Goal: Information Seeking & Learning: Learn about a topic

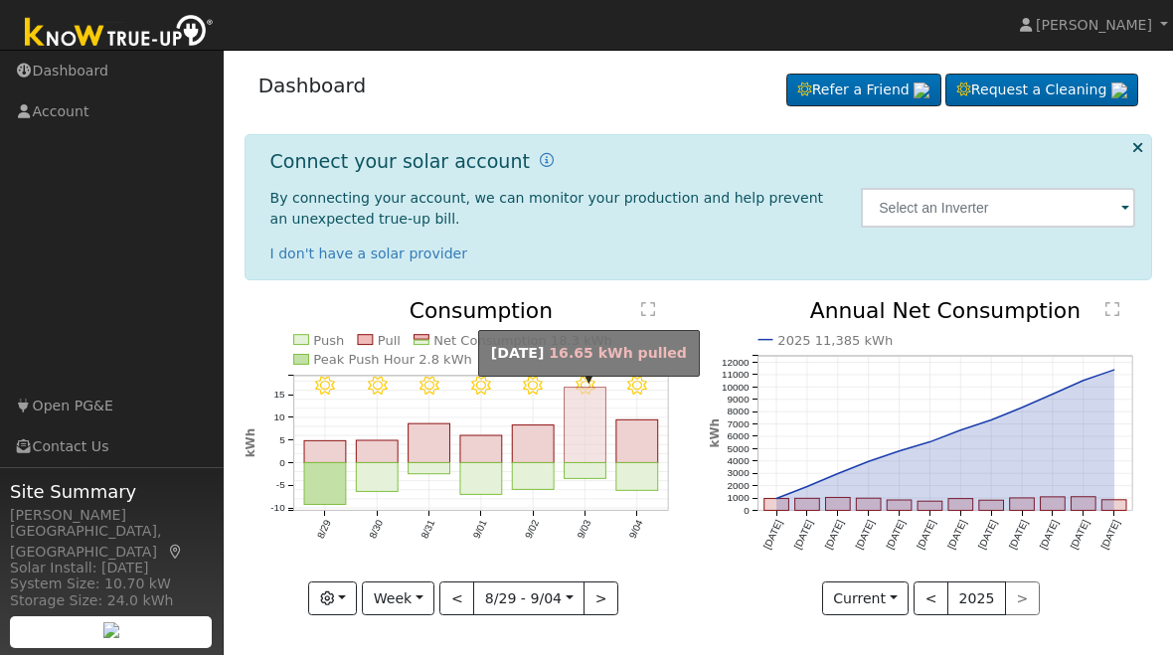
click at [586, 439] on rect "onclick=""" at bounding box center [584, 426] width 42 height 76
type input "[DATE]"
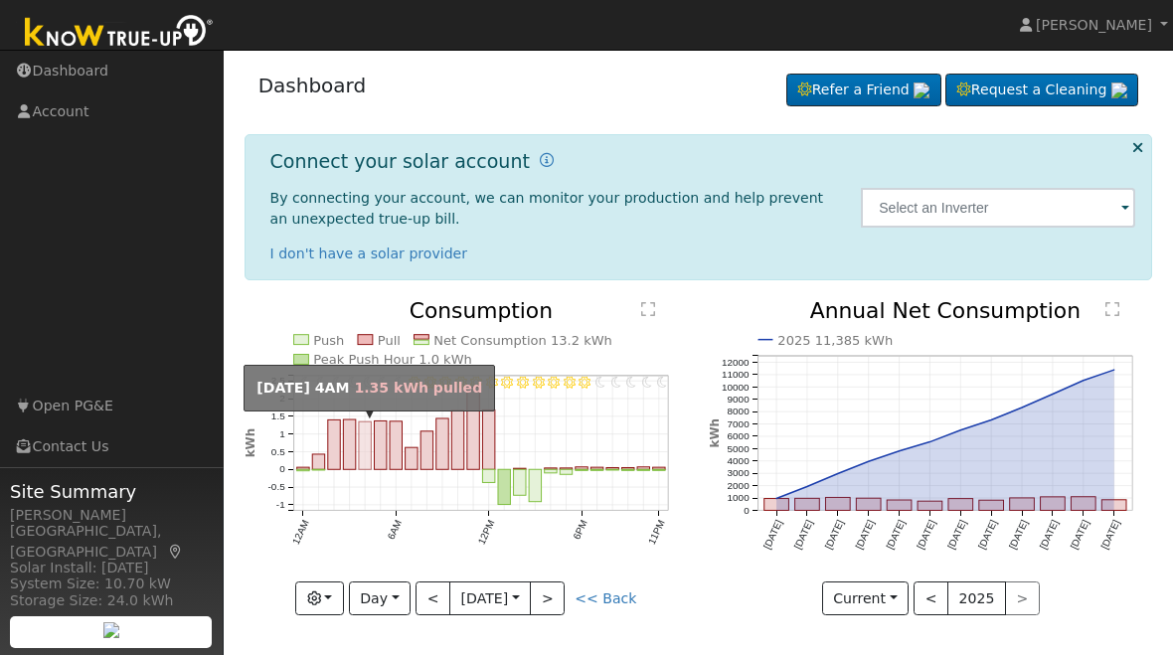
click at [369, 449] on rect "onclick=""" at bounding box center [365, 446] width 12 height 48
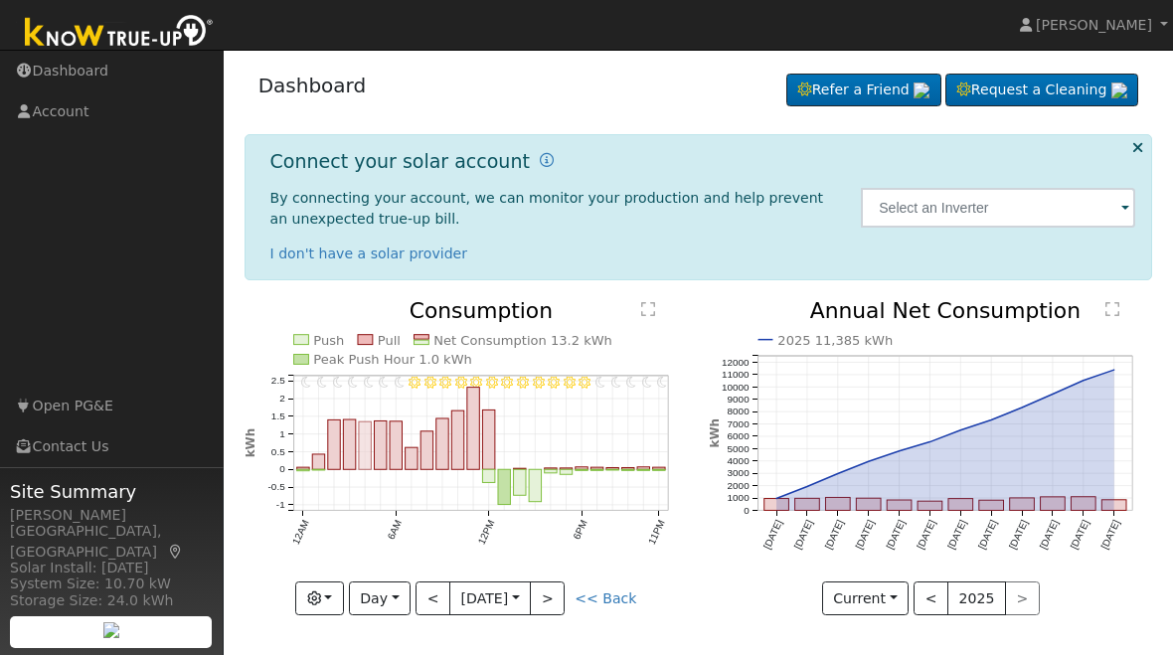
click at [365, 442] on rect "onclick=""" at bounding box center [365, 446] width 12 height 48
click at [368, 447] on rect "onclick=""" at bounding box center [365, 446] width 12 height 48
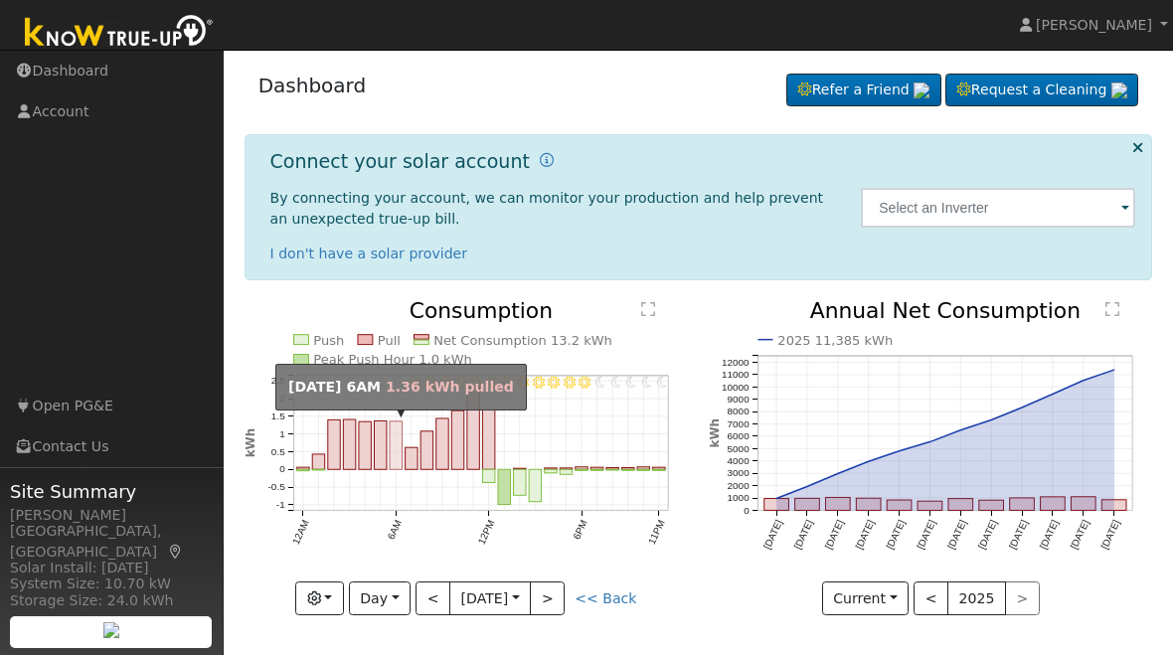
click at [394, 457] on rect "onclick=""" at bounding box center [396, 445] width 12 height 48
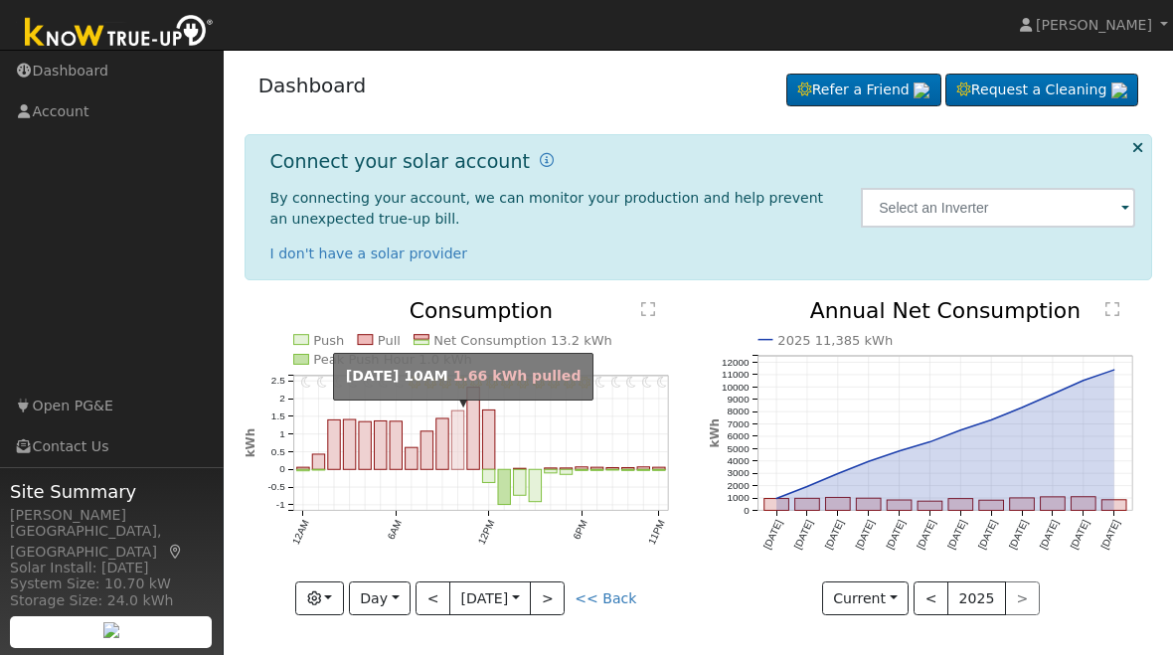
click at [459, 450] on rect "onclick=""" at bounding box center [457, 440] width 12 height 59
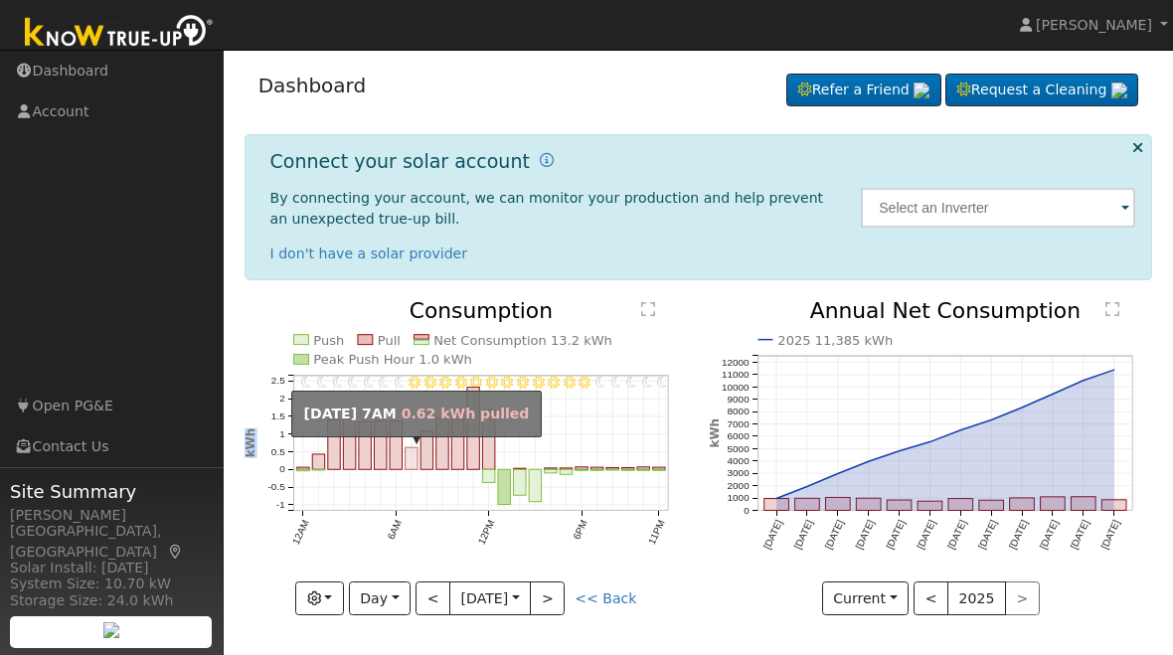
click at [414, 457] on rect "onclick=""" at bounding box center [410, 459] width 12 height 22
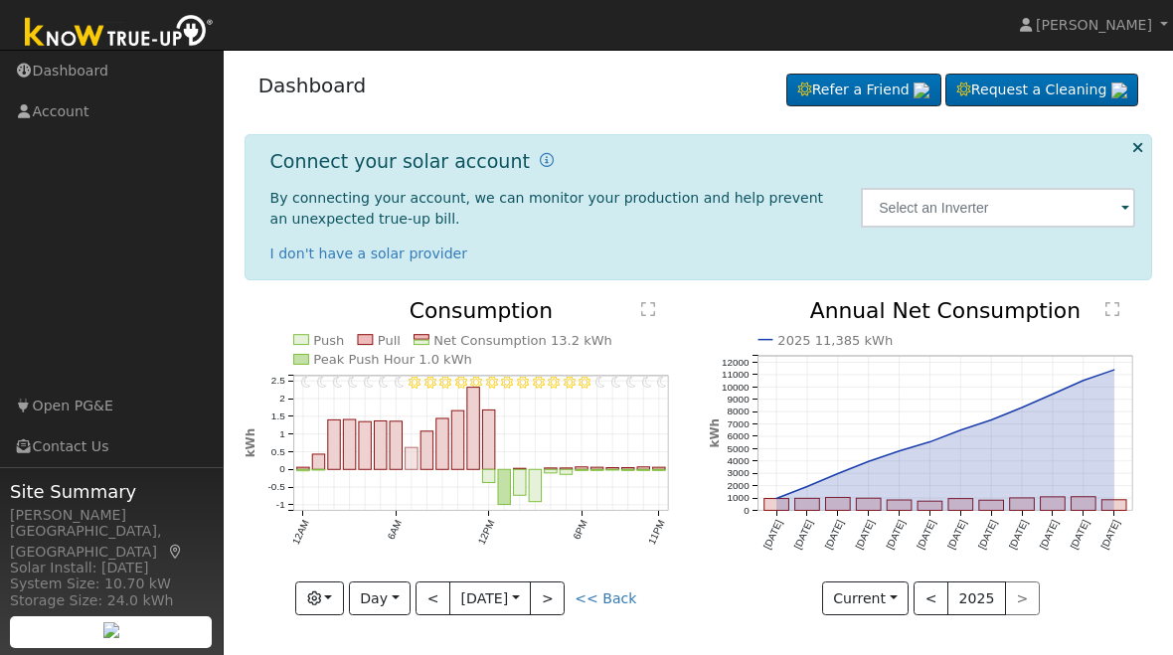
click at [381, 456] on rect "onclick=""" at bounding box center [380, 445] width 12 height 49
click at [386, 450] on rect "onclick=""" at bounding box center [380, 445] width 12 height 49
click at [386, 438] on rect "onclick=""" at bounding box center [380, 445] width 12 height 49
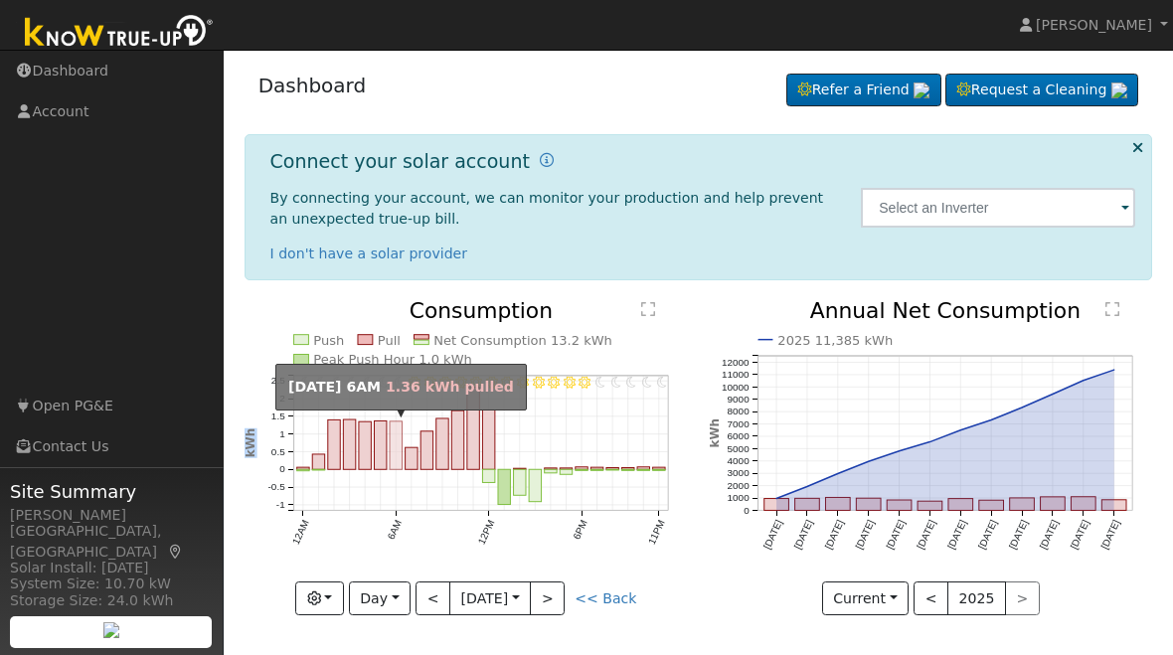
click at [395, 439] on rect "onclick=""" at bounding box center [396, 445] width 12 height 48
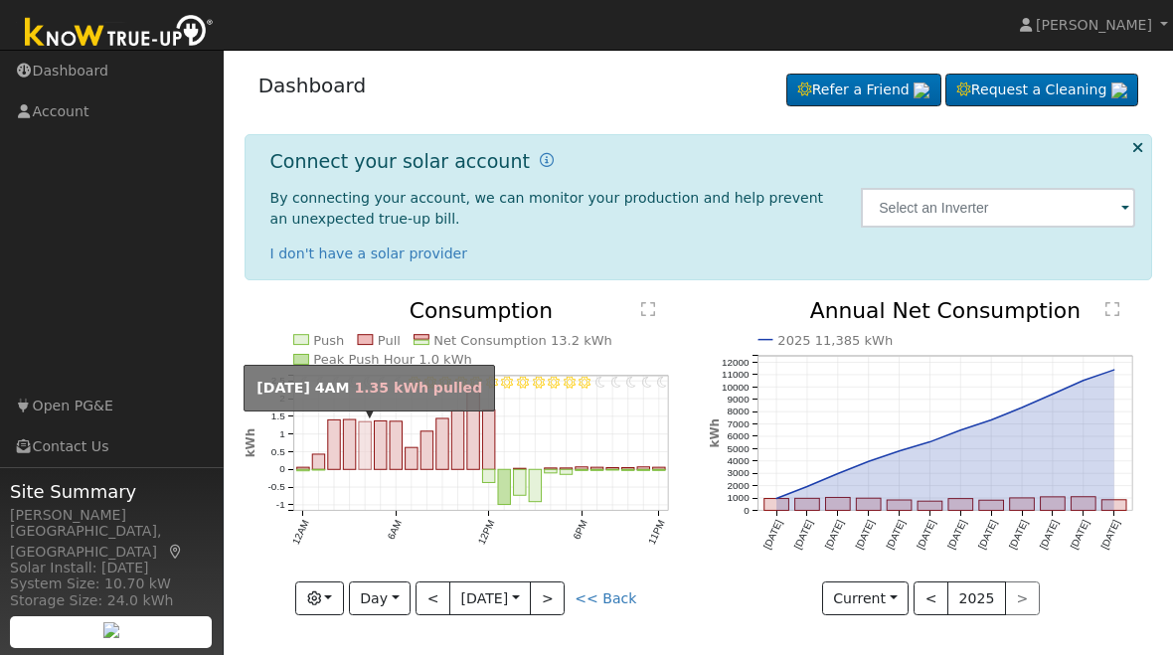
click at [368, 454] on rect "onclick=""" at bounding box center [365, 446] width 12 height 48
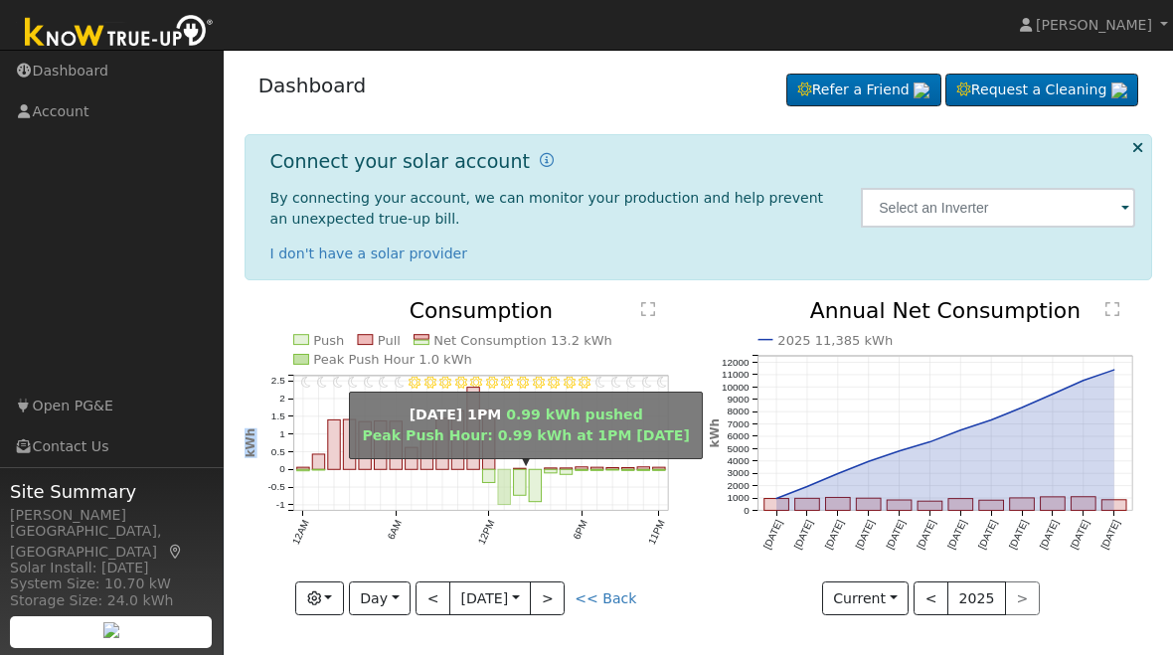
click at [509, 487] on rect "onclick=""" at bounding box center [504, 487] width 12 height 35
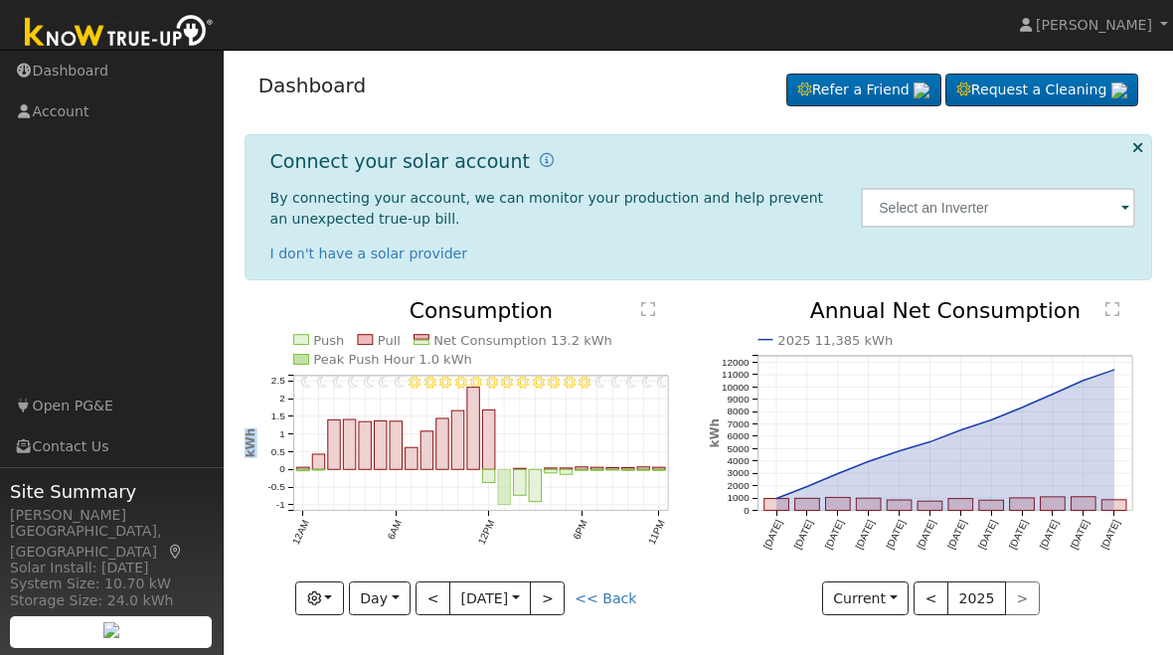
click at [455, 468] on rect "onclick=""" at bounding box center [457, 440] width 12 height 59
click at [463, 466] on rect "onclick=""" at bounding box center [457, 440] width 12 height 59
click at [456, 468] on rect "onclick=""" at bounding box center [457, 440] width 12 height 59
click at [478, 447] on rect "onclick=""" at bounding box center [473, 429] width 12 height 82
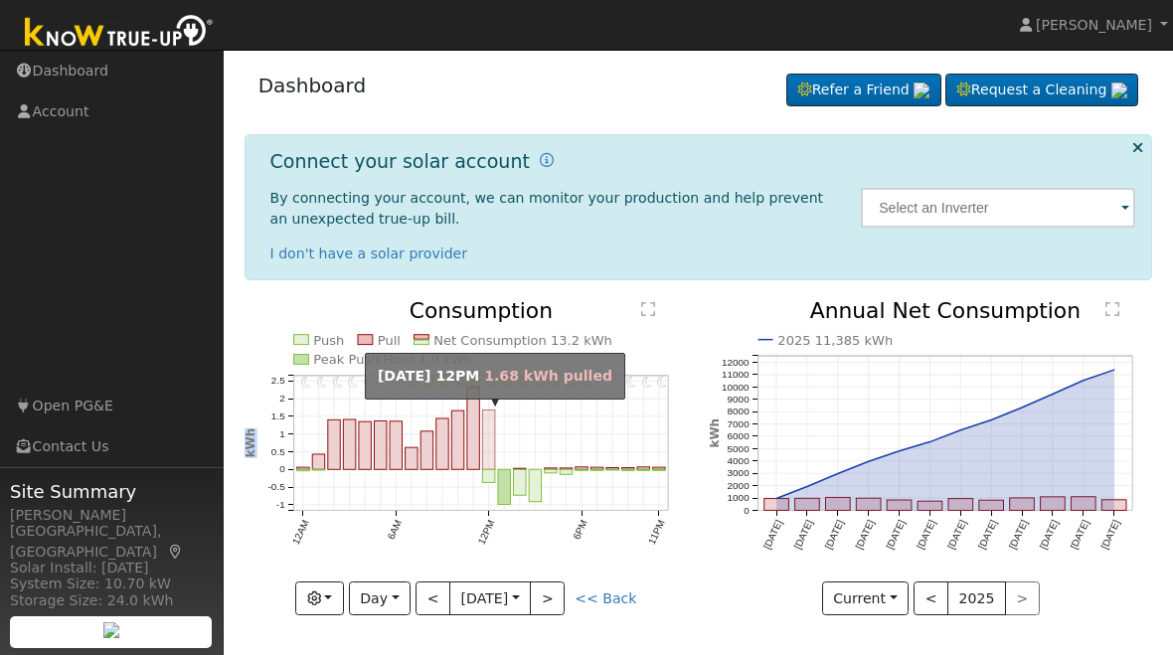
click at [486, 439] on rect "onclick=""" at bounding box center [488, 440] width 12 height 60
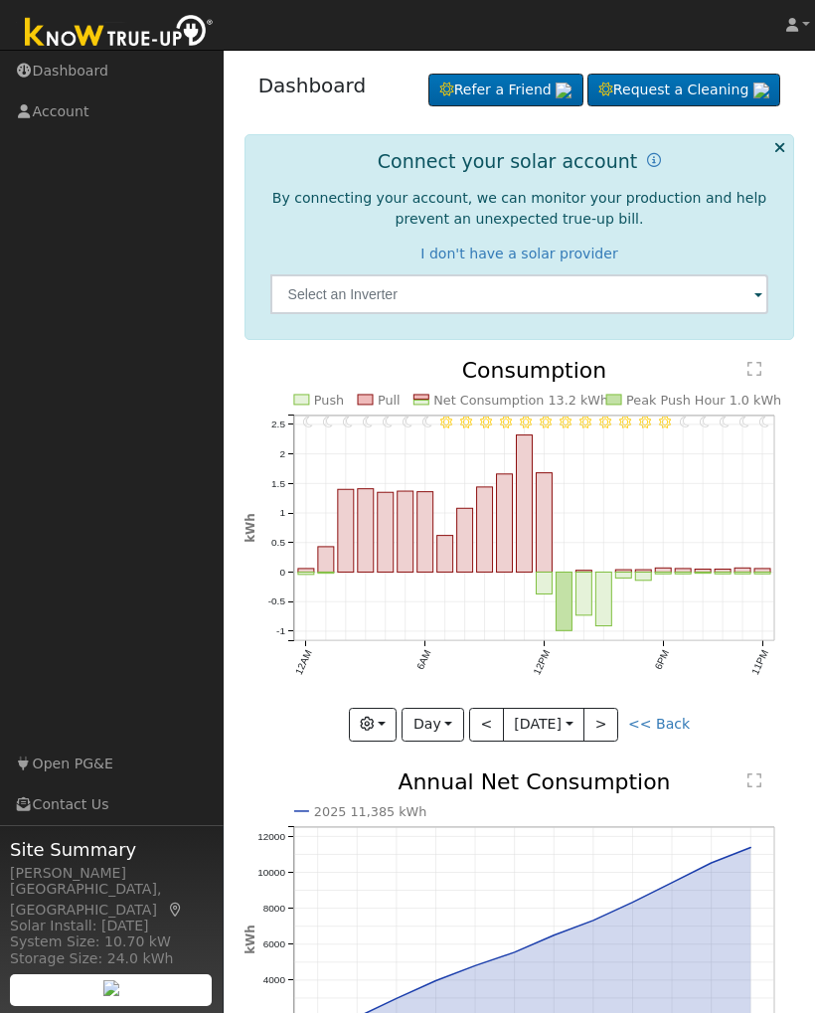
click at [419, 536] on rect "onclick=""" at bounding box center [425, 532] width 16 height 80
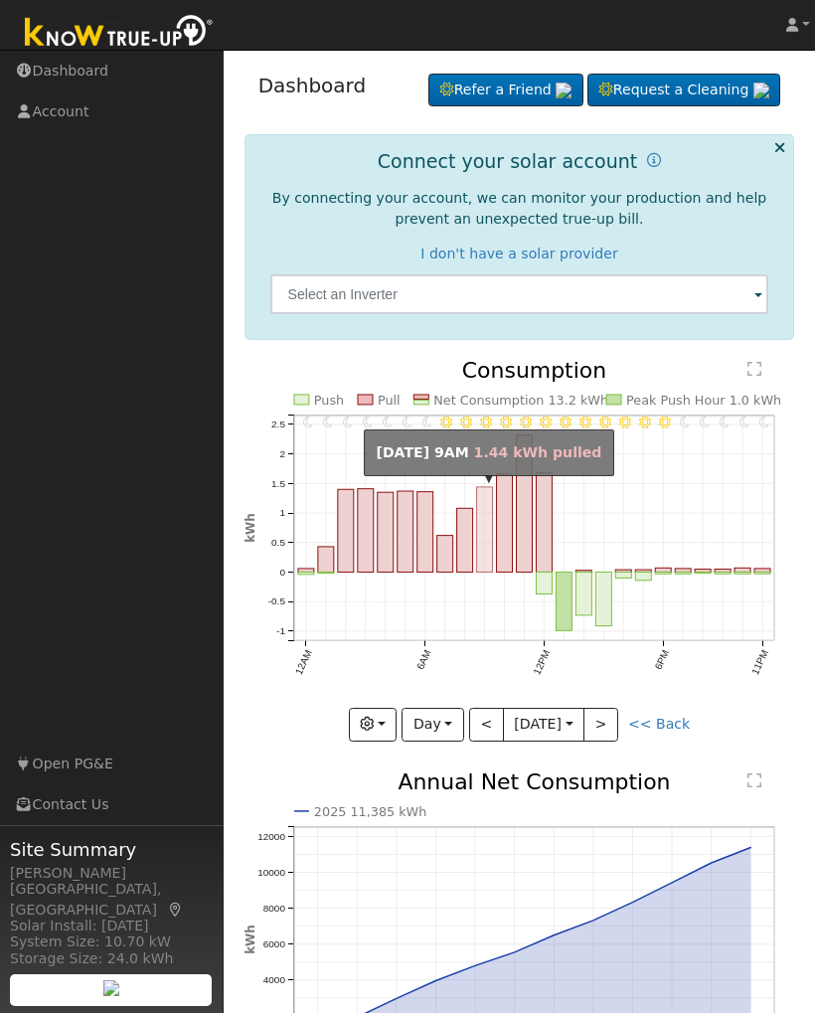
click at [492, 537] on rect "onclick=""" at bounding box center [485, 529] width 16 height 85
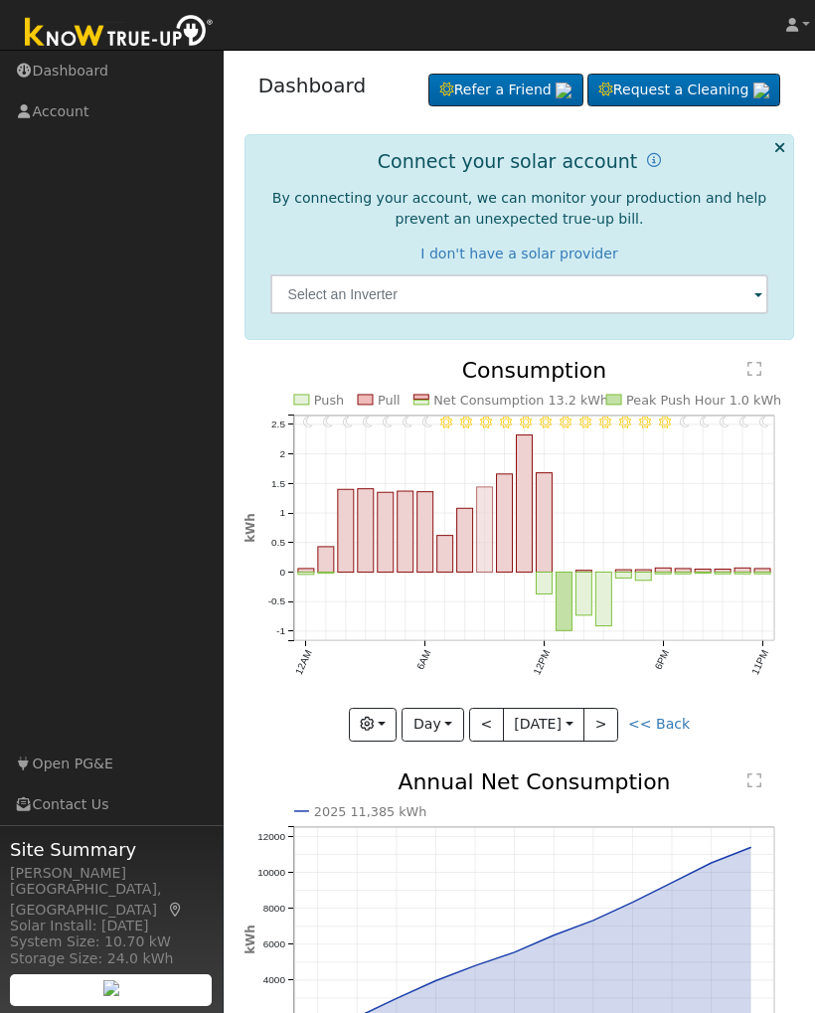
click at [504, 537] on rect "onclick=""" at bounding box center [505, 523] width 16 height 98
click at [518, 519] on rect "onclick=""" at bounding box center [524, 503] width 16 height 137
click at [522, 520] on rect "onclick=""" at bounding box center [524, 503] width 16 height 137
click at [501, 523] on rect "onclick=""" at bounding box center [505, 523] width 16 height 98
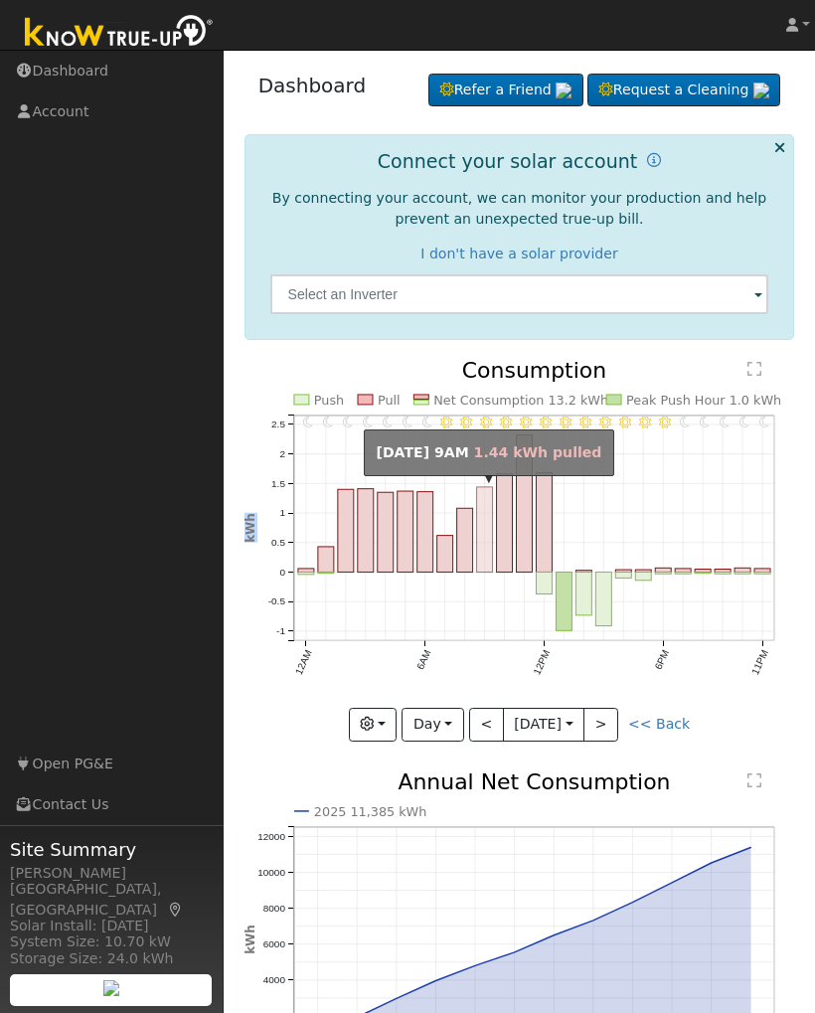
click at [492, 532] on rect "onclick=""" at bounding box center [485, 529] width 16 height 85
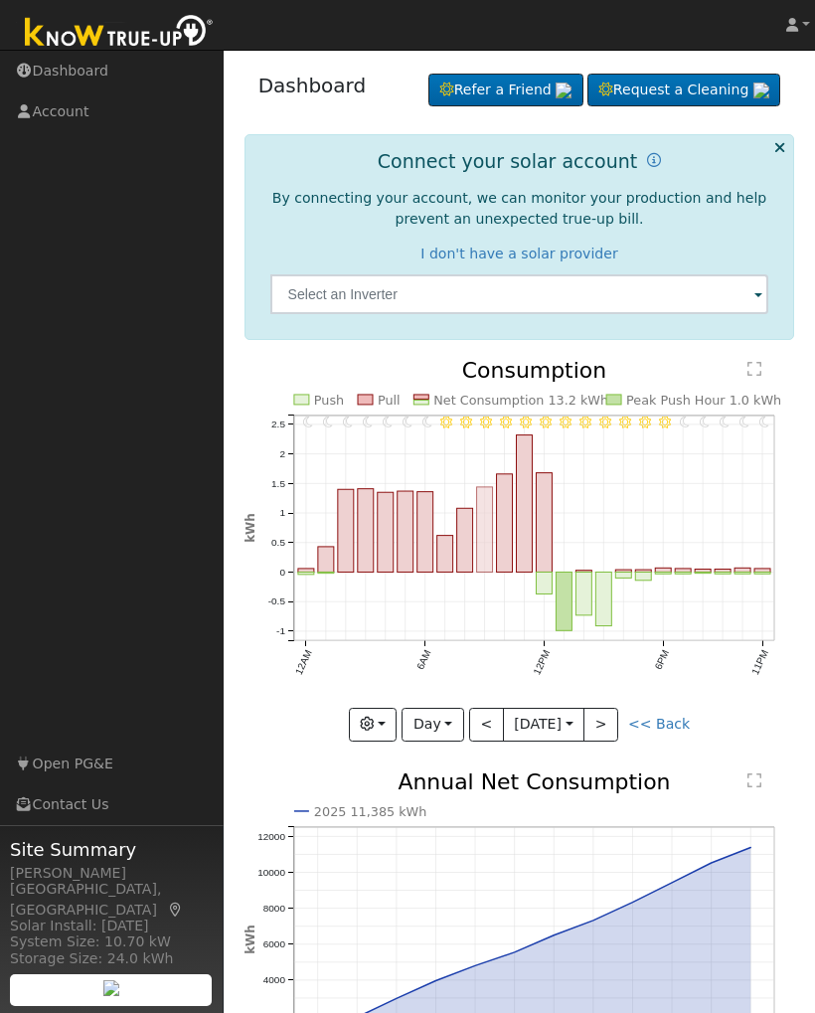
click at [493, 541] on rect "onclick=""" at bounding box center [485, 529] width 16 height 85
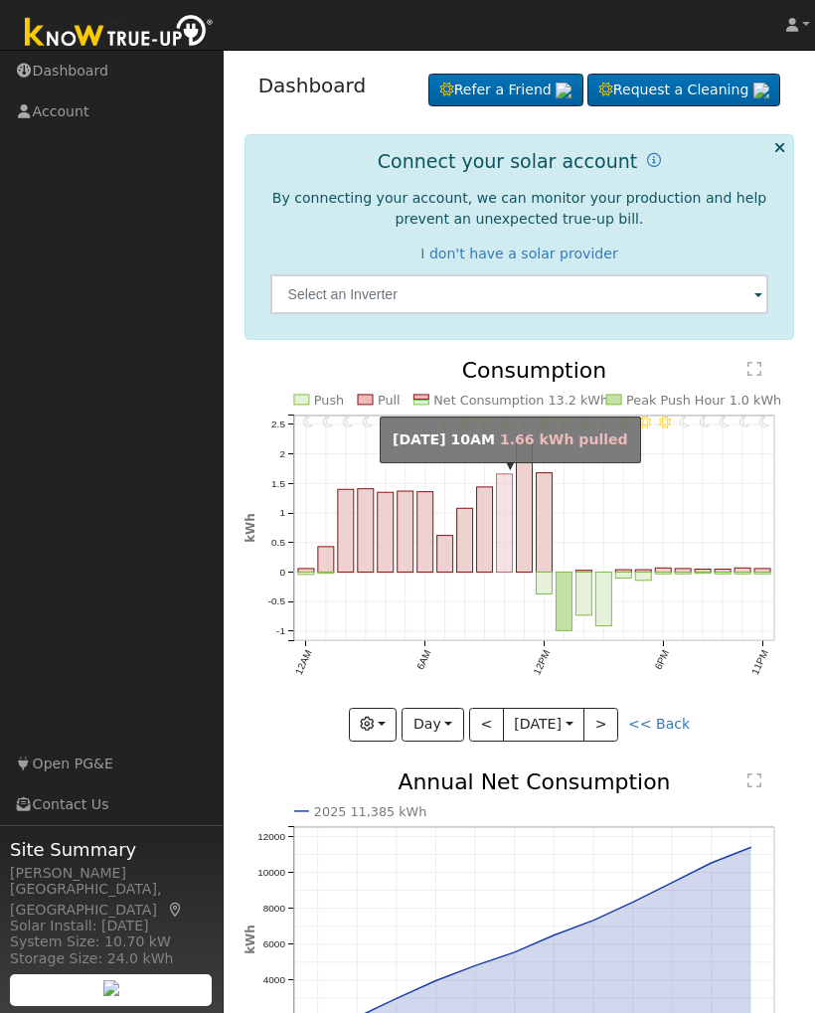
click at [505, 544] on rect "onclick=""" at bounding box center [505, 523] width 16 height 98
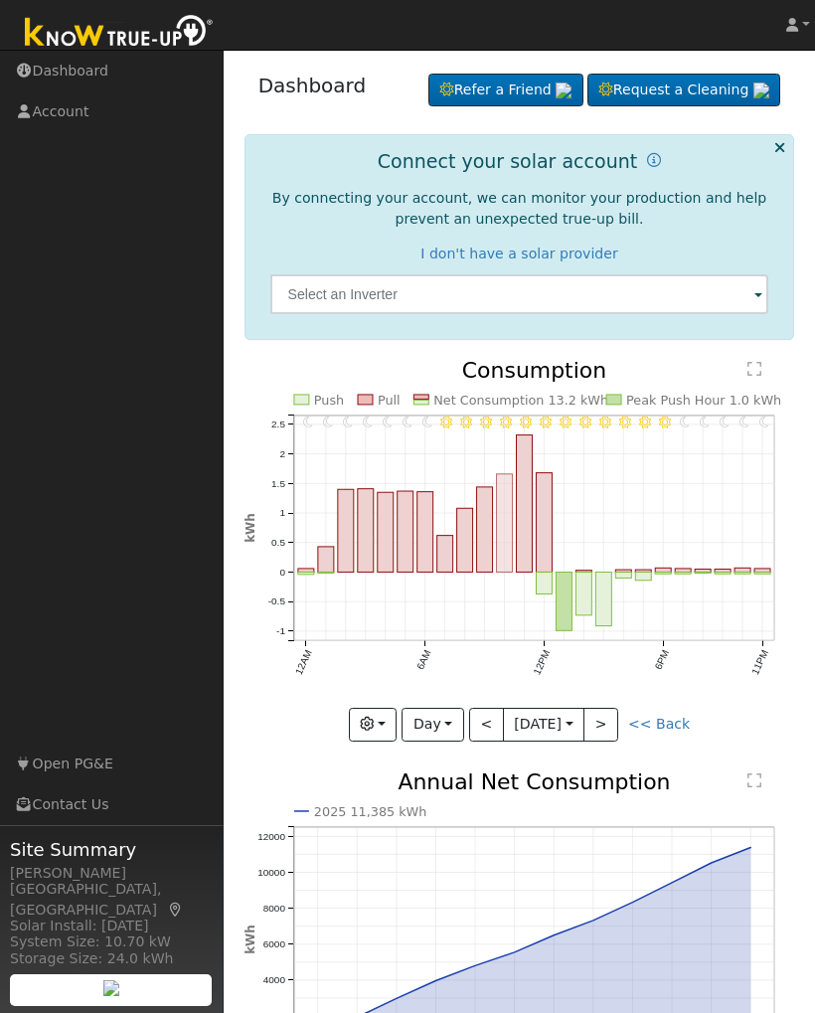
click at [510, 548] on rect "onclick=""" at bounding box center [505, 523] width 16 height 98
click at [510, 551] on rect "onclick=""" at bounding box center [505, 523] width 16 height 98
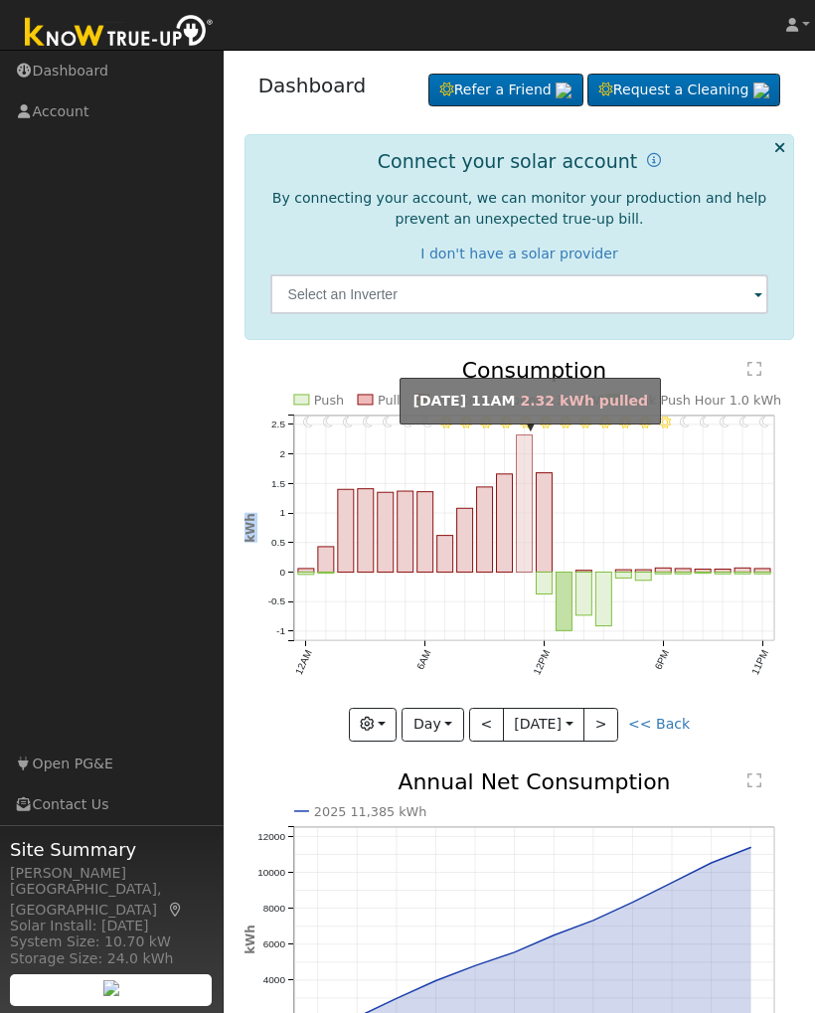
click at [530, 539] on rect "onclick=""" at bounding box center [524, 503] width 16 height 137
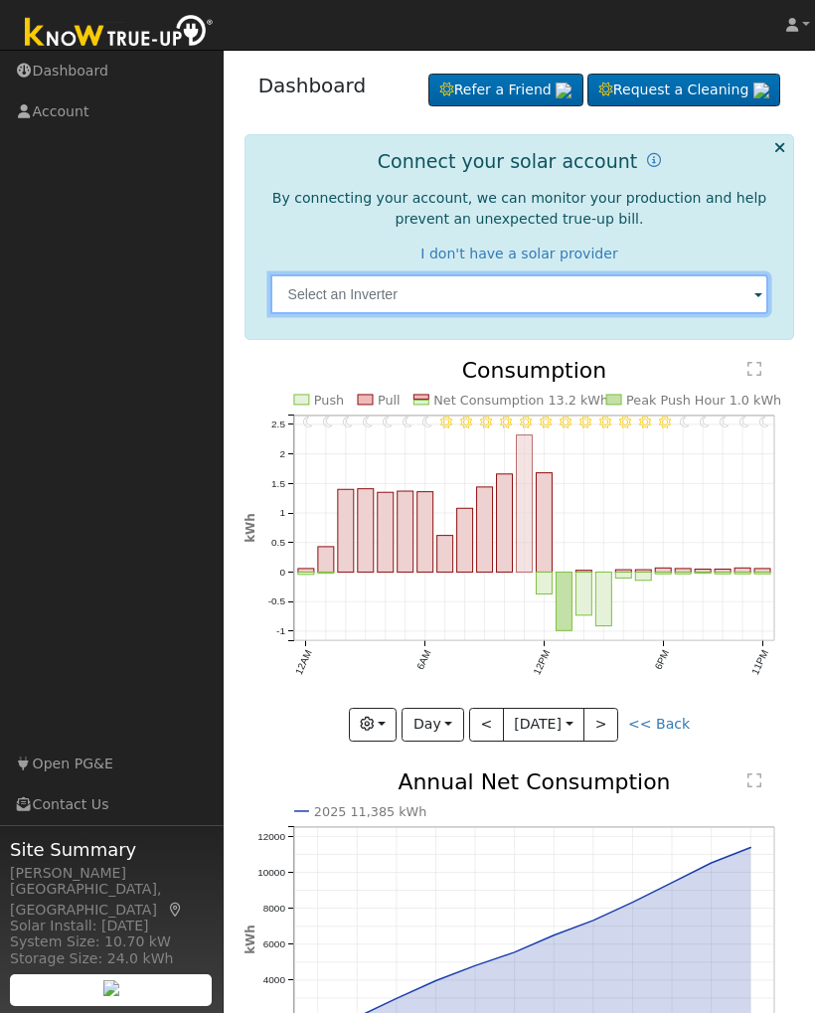
click at [730, 284] on input "text" at bounding box center [519, 294] width 499 height 40
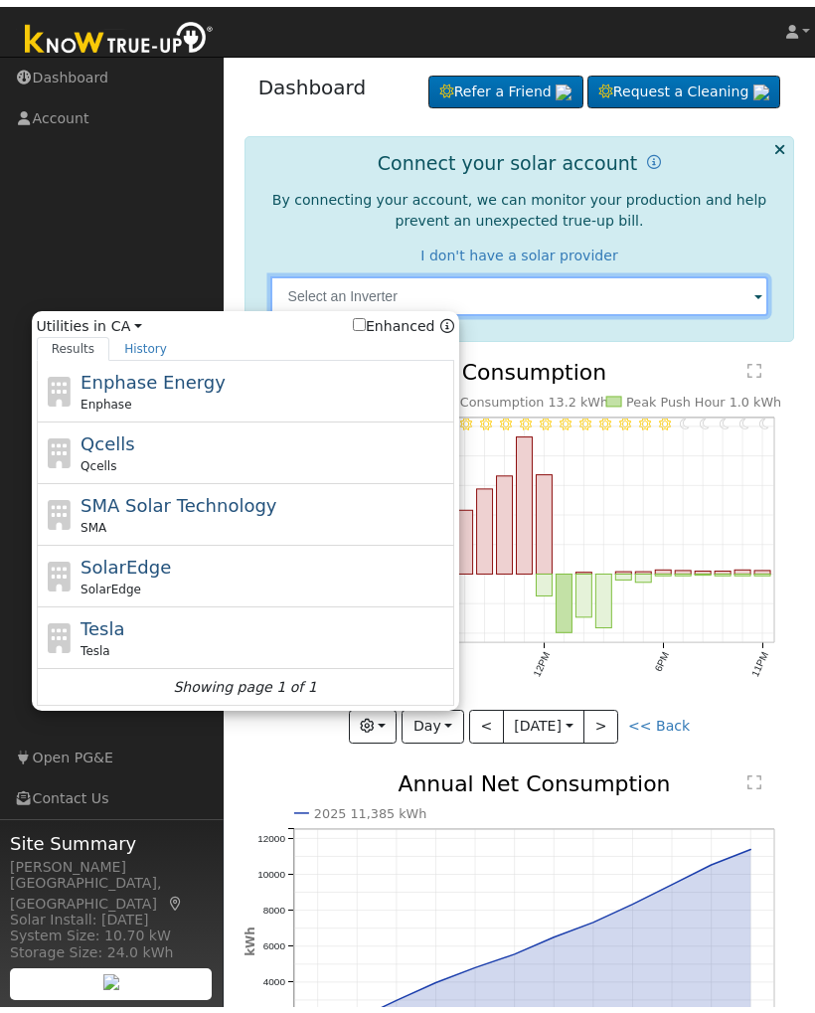
scroll to position [30, 0]
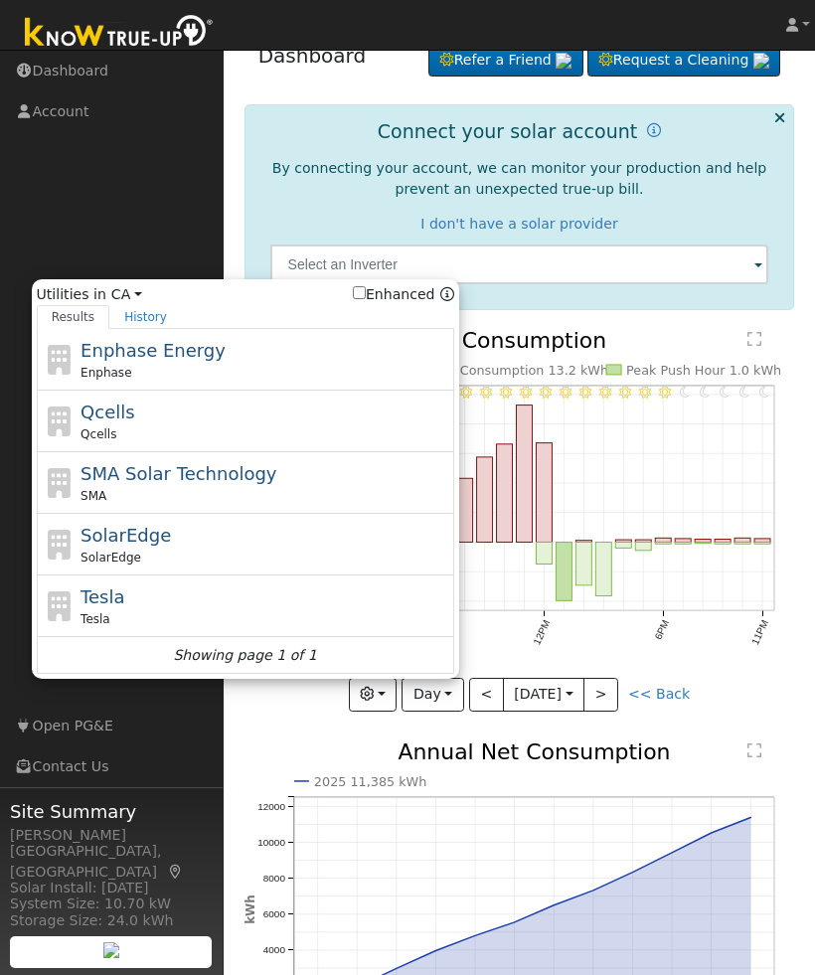
click at [161, 319] on link "History" at bounding box center [145, 317] width 73 height 24
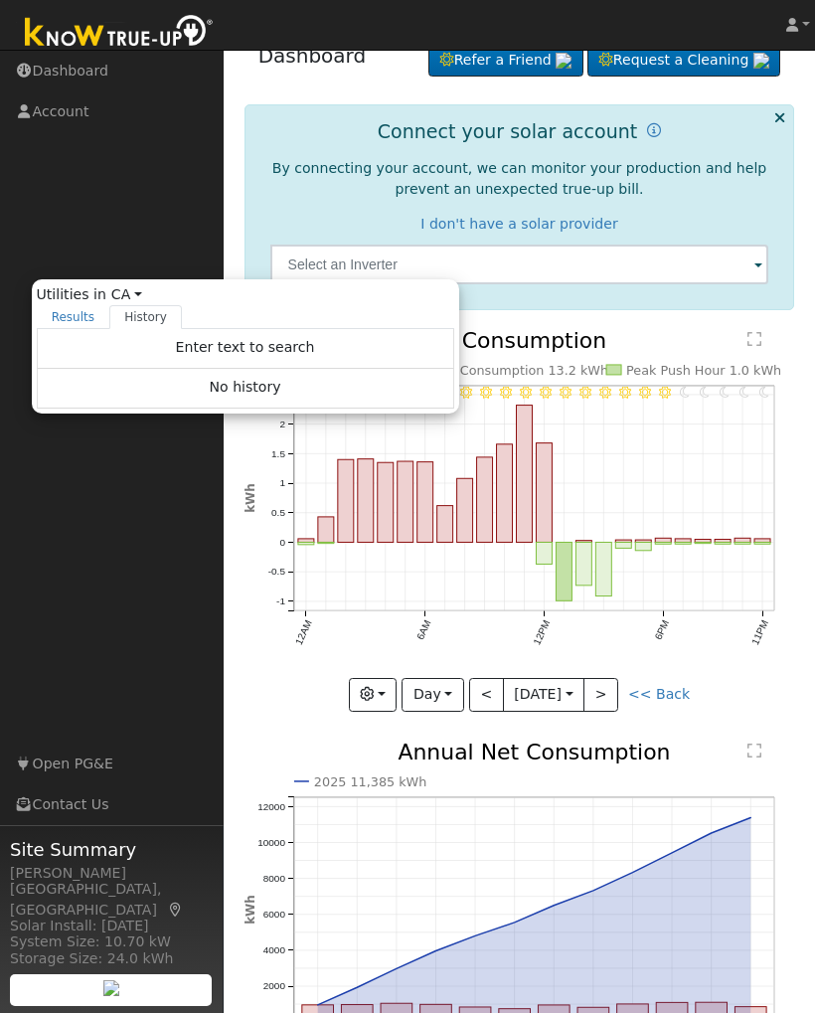
click at [81, 329] on link "Results" at bounding box center [74, 317] width 74 height 24
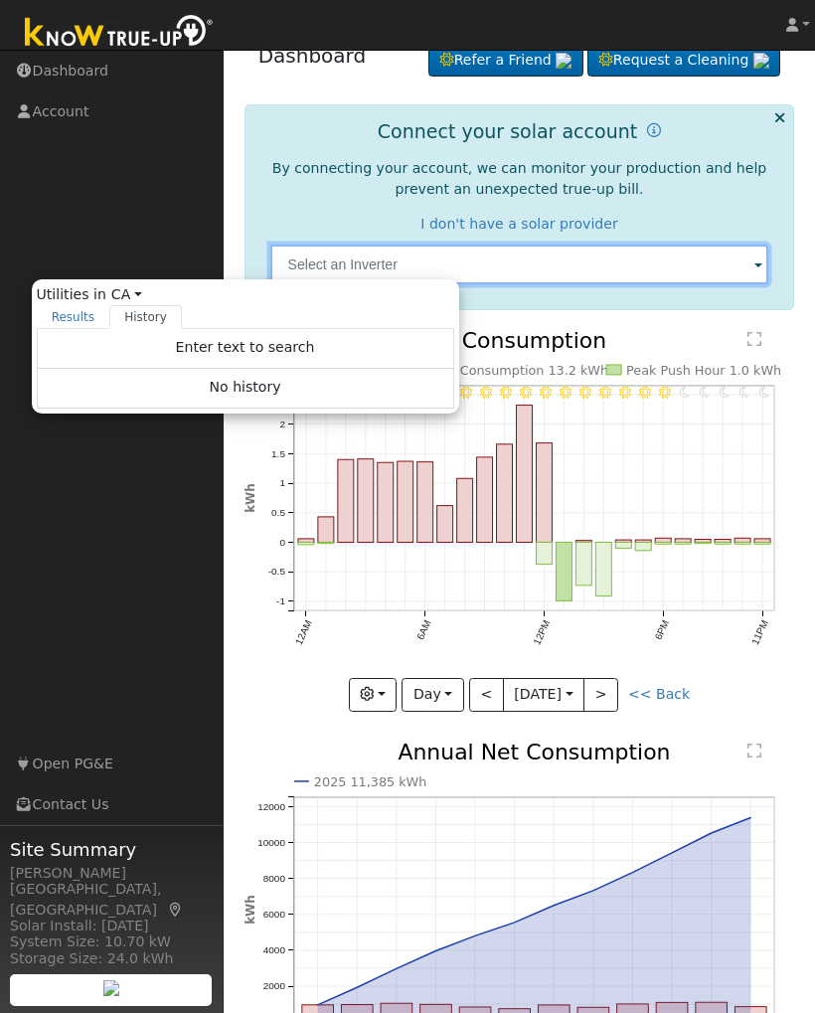
scroll to position [0, 0]
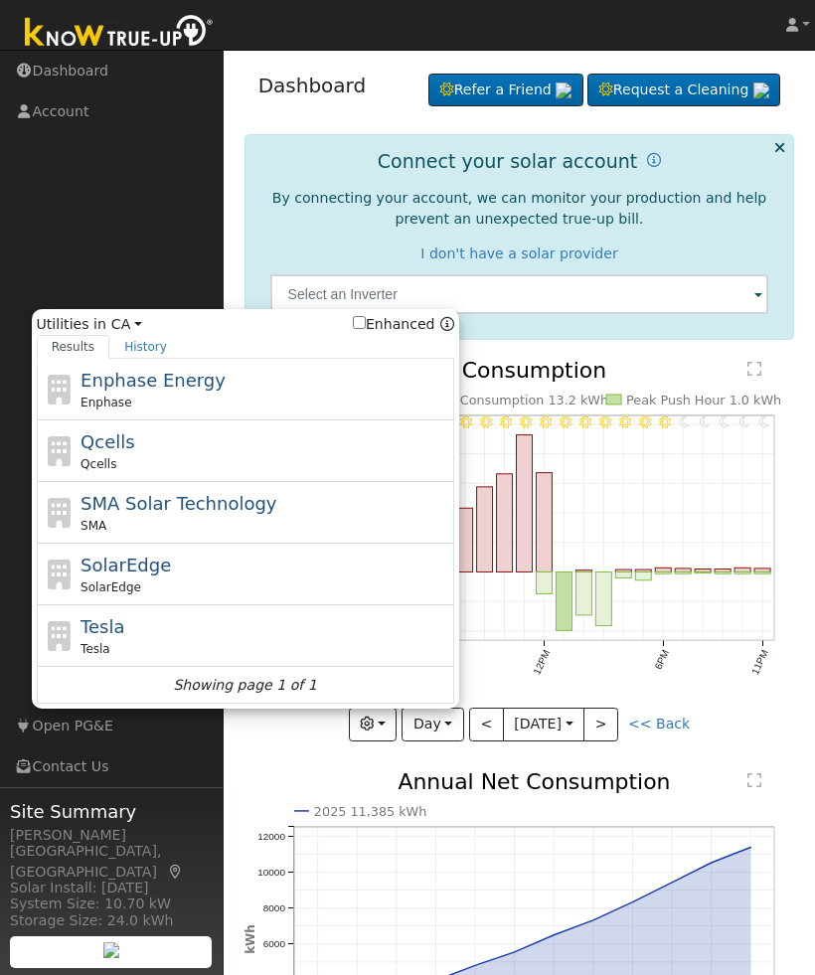
click at [141, 323] on span "Utilities in [GEOGRAPHIC_DATA] All States AL AK AZ AR CA CO [GEOGRAPHIC_DATA] D…" at bounding box center [245, 324] width 417 height 21
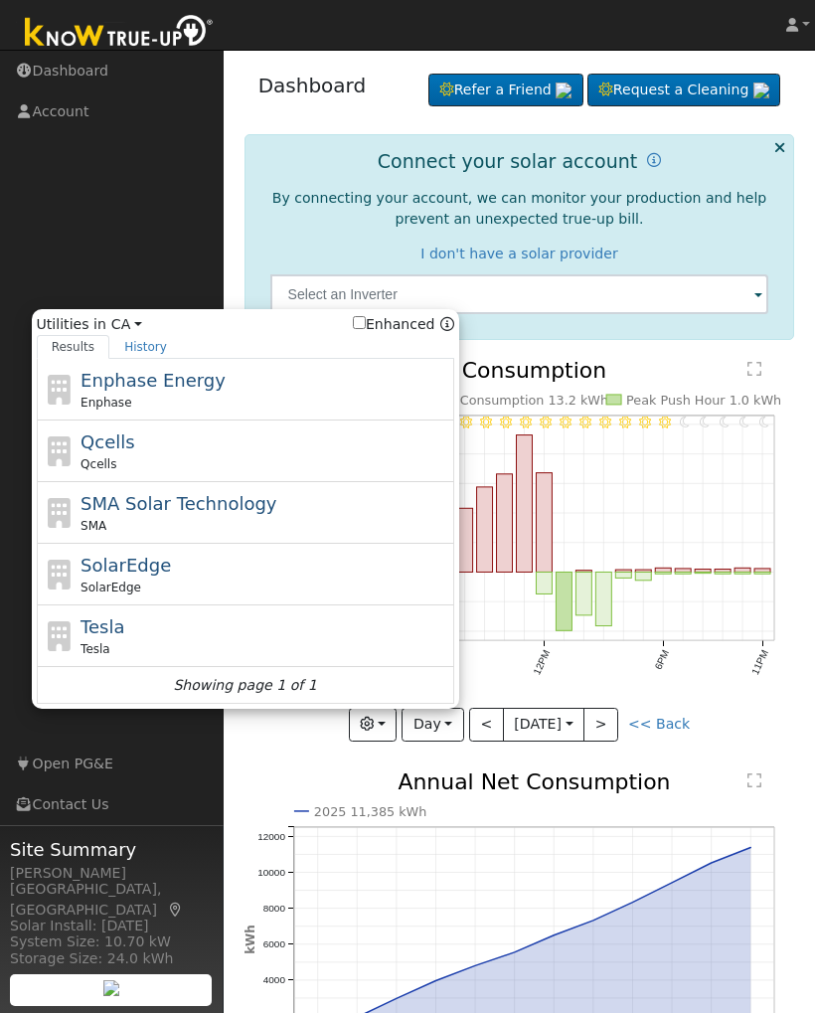
click at [156, 566] on span "SolarEdge" at bounding box center [125, 565] width 90 height 21
type input "SolarEdge"
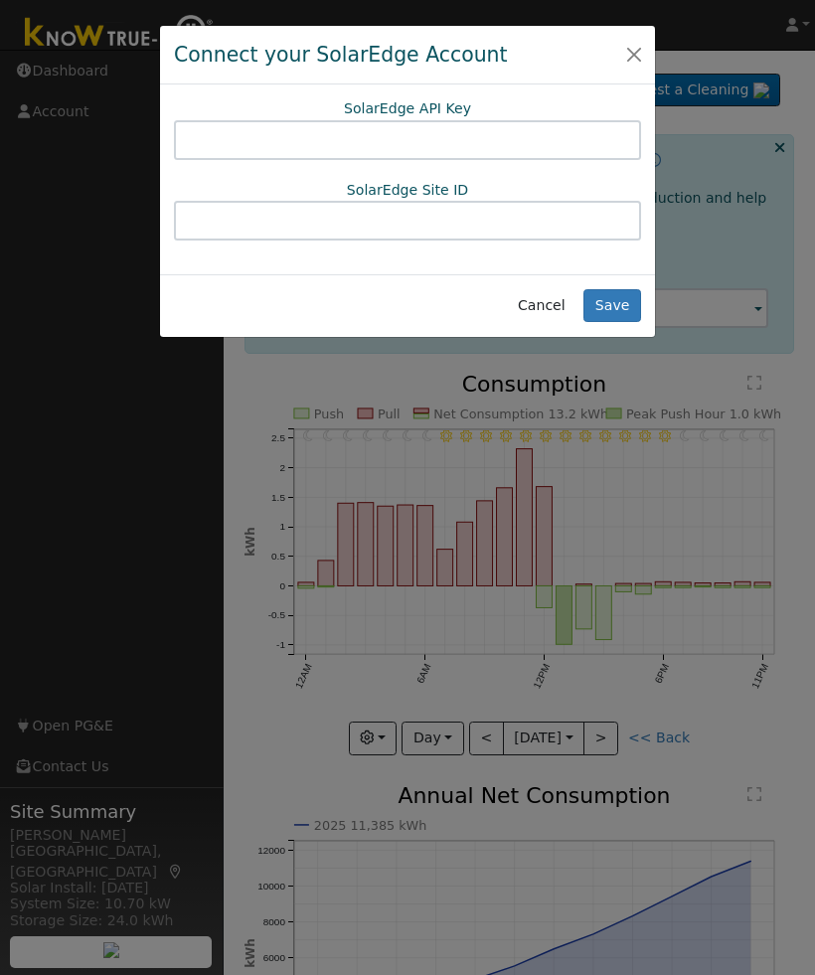
click at [632, 52] on button "Close" at bounding box center [634, 55] width 28 height 28
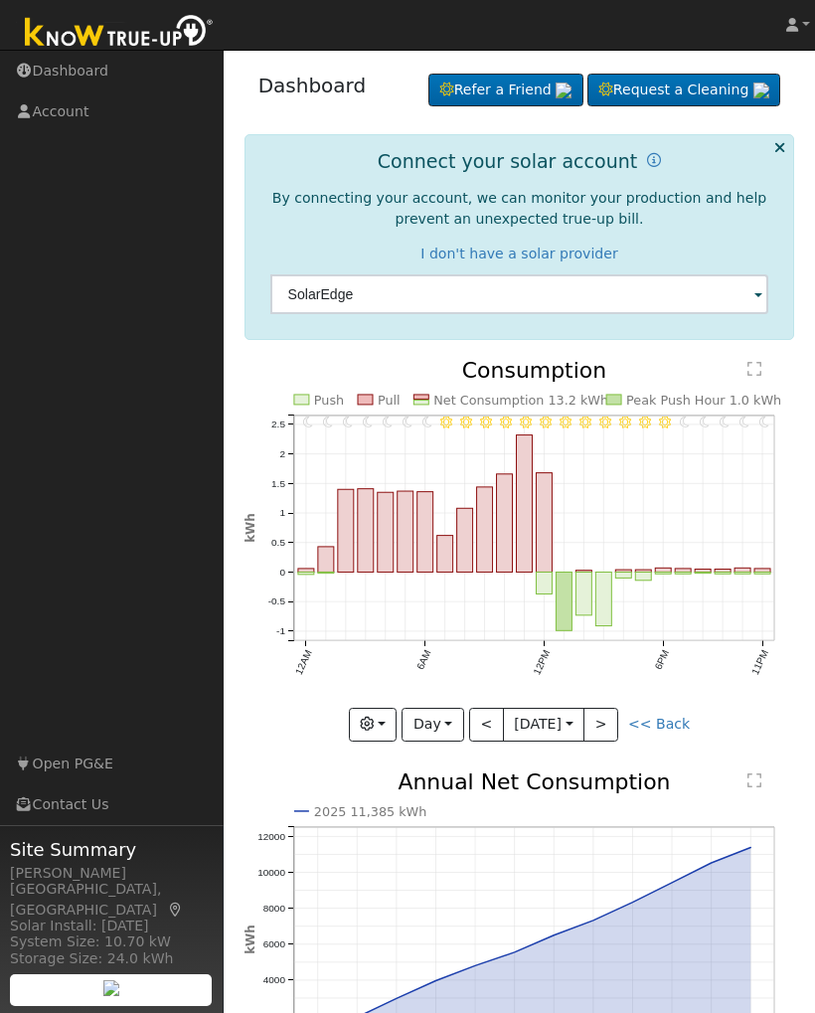
click at [373, 654] on button "button" at bounding box center [373, 725] width 49 height 34
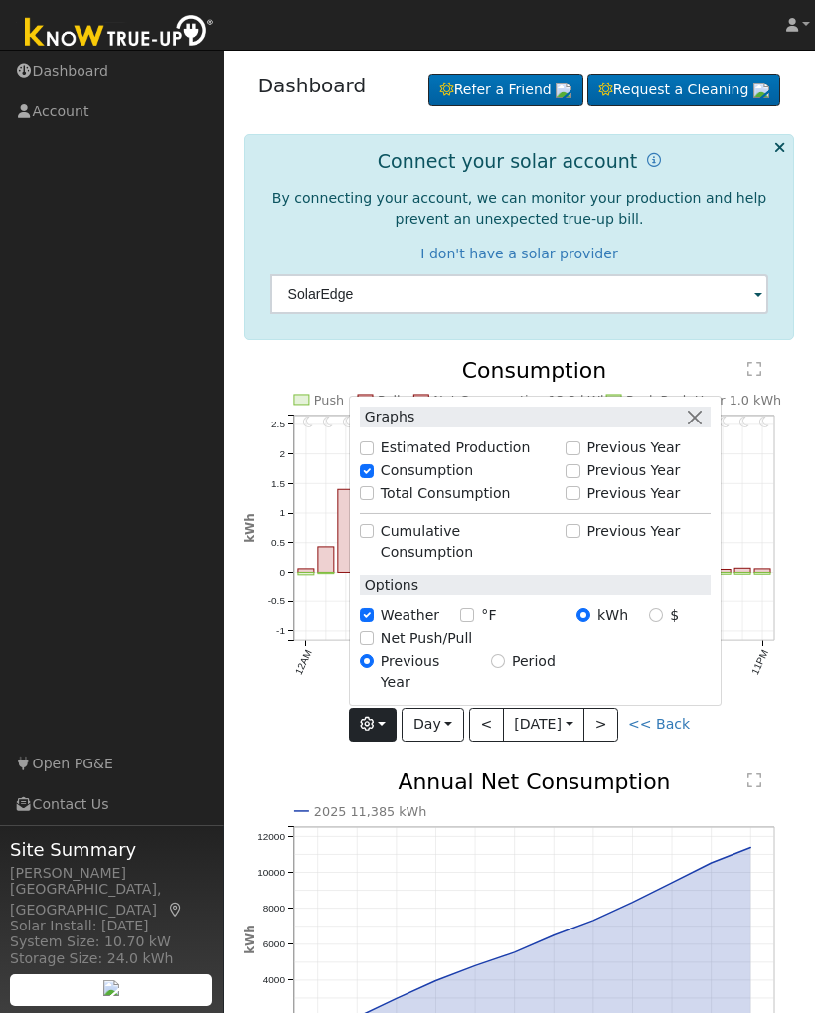
click at [369, 641] on input "Net Push/Pull" at bounding box center [367, 638] width 14 height 14
click at [293, 654] on div "11PM - Clear 10PM - Clear 9PM - Clear 8PM - Clear 7PM - Clear 6PM - Clear 5PM -…" at bounding box center [519, 565] width 571 height 410
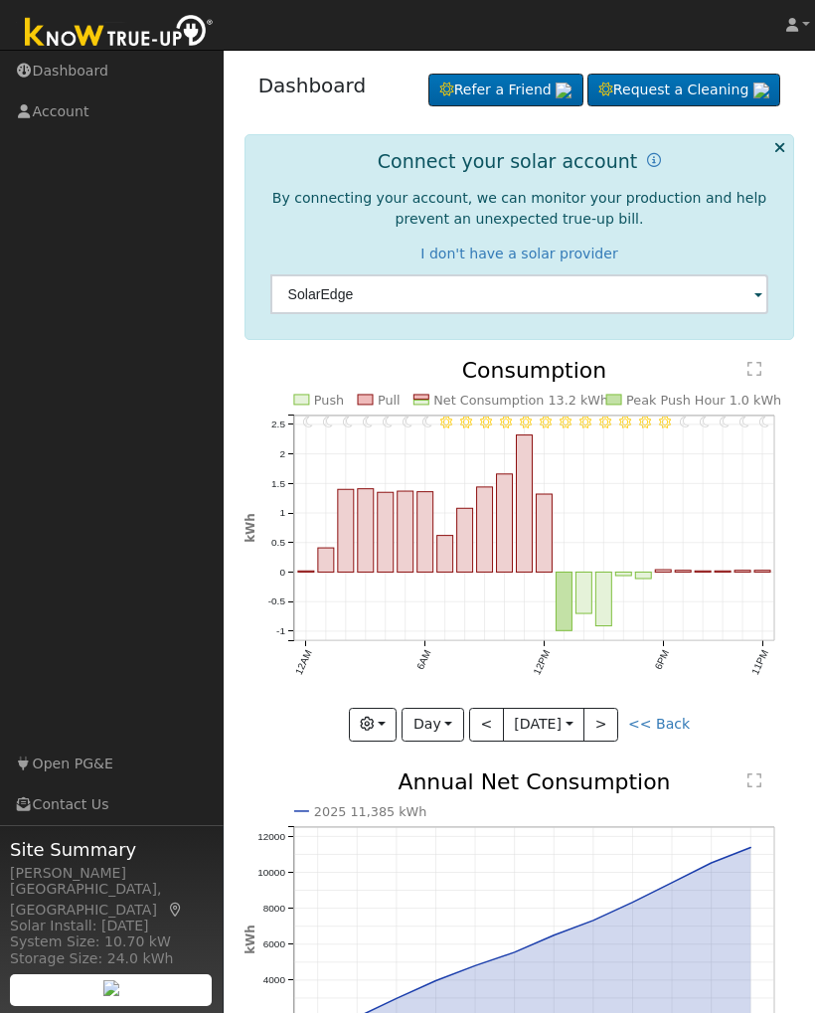
click at [371, 654] on button "button" at bounding box center [373, 725] width 49 height 34
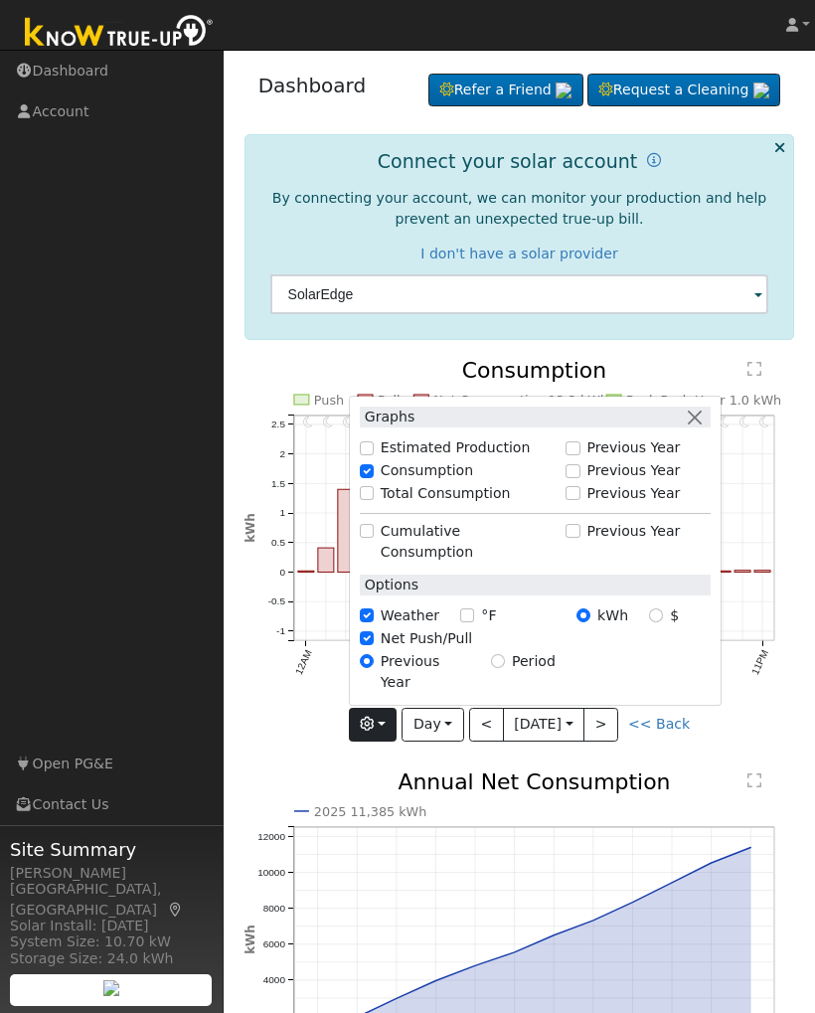
click at [381, 641] on label "Net Push/Pull" at bounding box center [426, 638] width 91 height 21
click at [374, 641] on input "Net Push/Pull" at bounding box center [367, 638] width 14 height 14
click at [370, 639] on input "Net Push/Pull" at bounding box center [367, 638] width 14 height 14
click at [301, 654] on icon "11PM - Clear 10PM - Clear 9PM - Clear 8PM - Clear 7PM - Clear 6PM - Clear 5PM -…" at bounding box center [519, 544] width 551 height 369
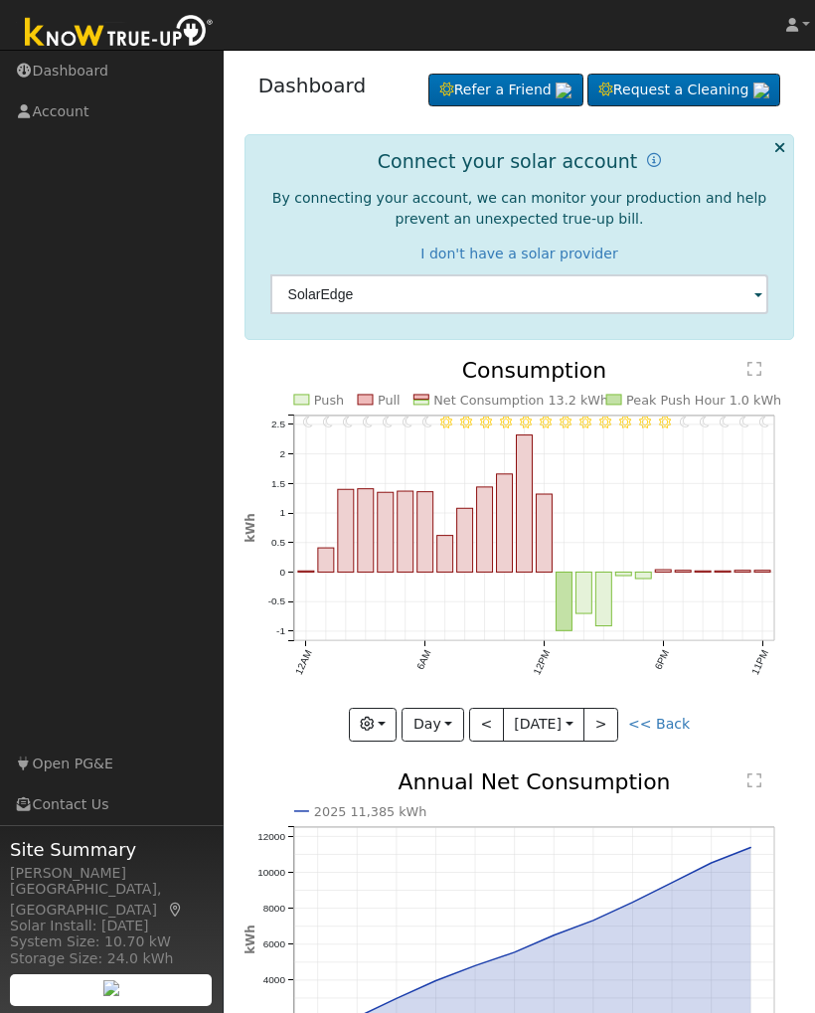
click at [393, 654] on button "button" at bounding box center [373, 725] width 49 height 34
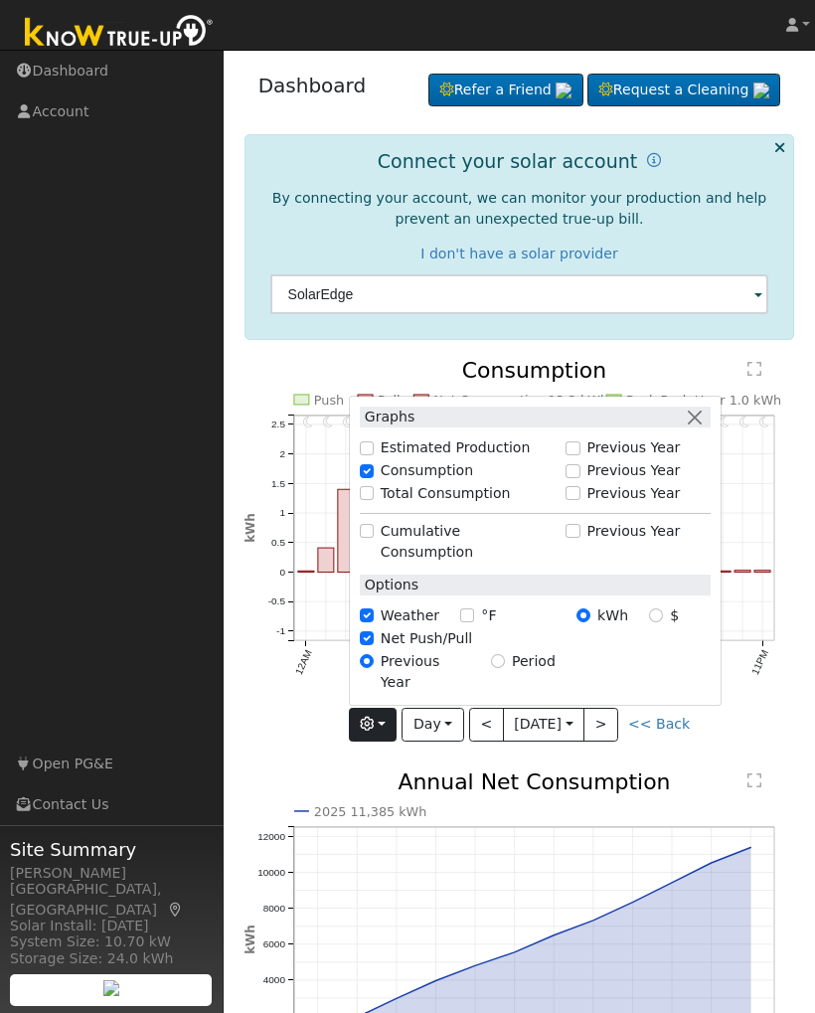
click at [371, 636] on input "Net Push/Pull" at bounding box center [367, 638] width 14 height 14
checkbox input "false"
click at [367, 500] on input "Total Consumption" at bounding box center [367, 493] width 14 height 14
checkbox input "true"
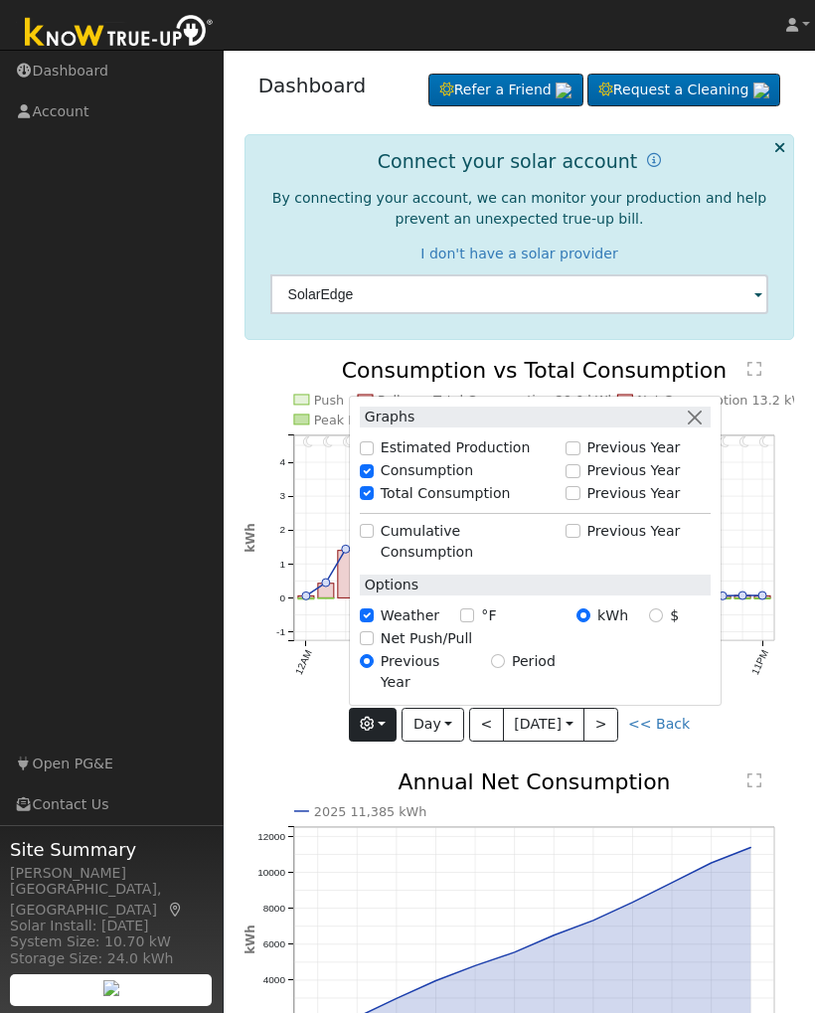
click at [284, 654] on icon "11PM - Clear 10PM - Clear 9PM - Clear 8PM - Clear 7PM - Clear 6PM - Clear 5PM -…" at bounding box center [519, 549] width 551 height 379
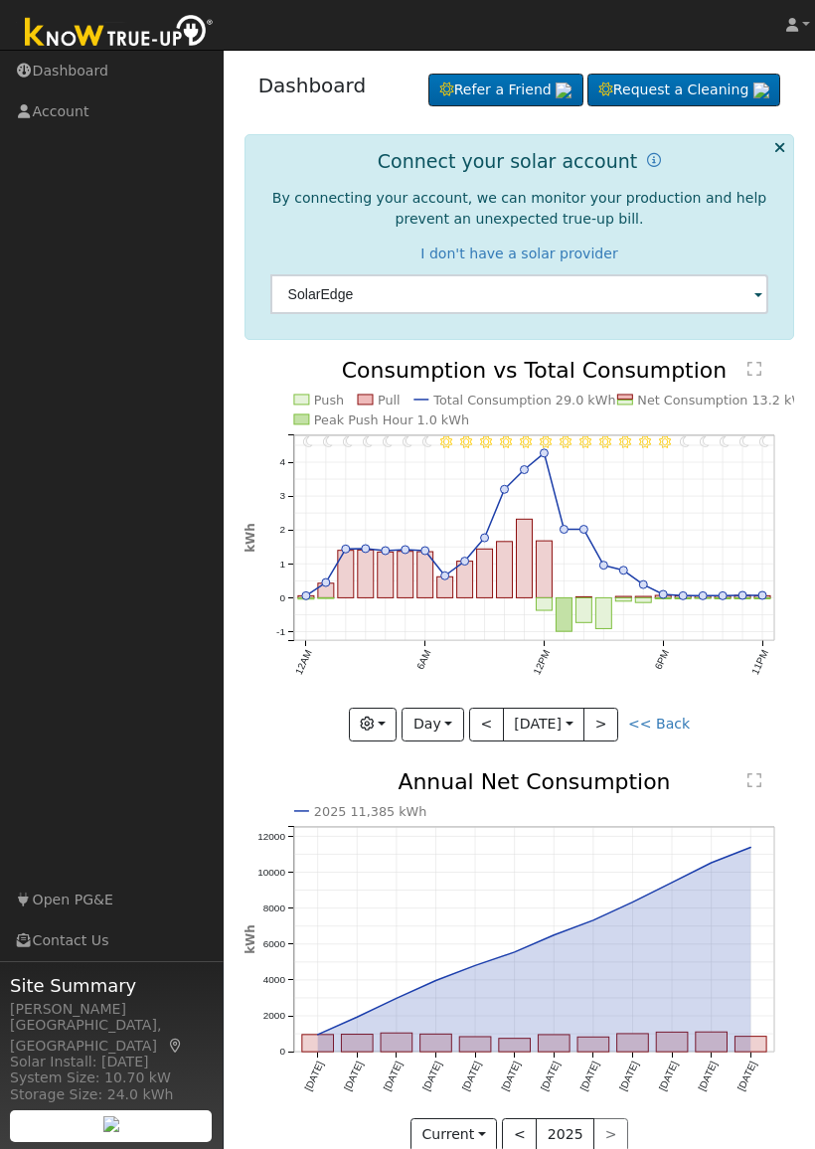
click at [618, 654] on button ">" at bounding box center [600, 725] width 35 height 34
type input "[DATE]"
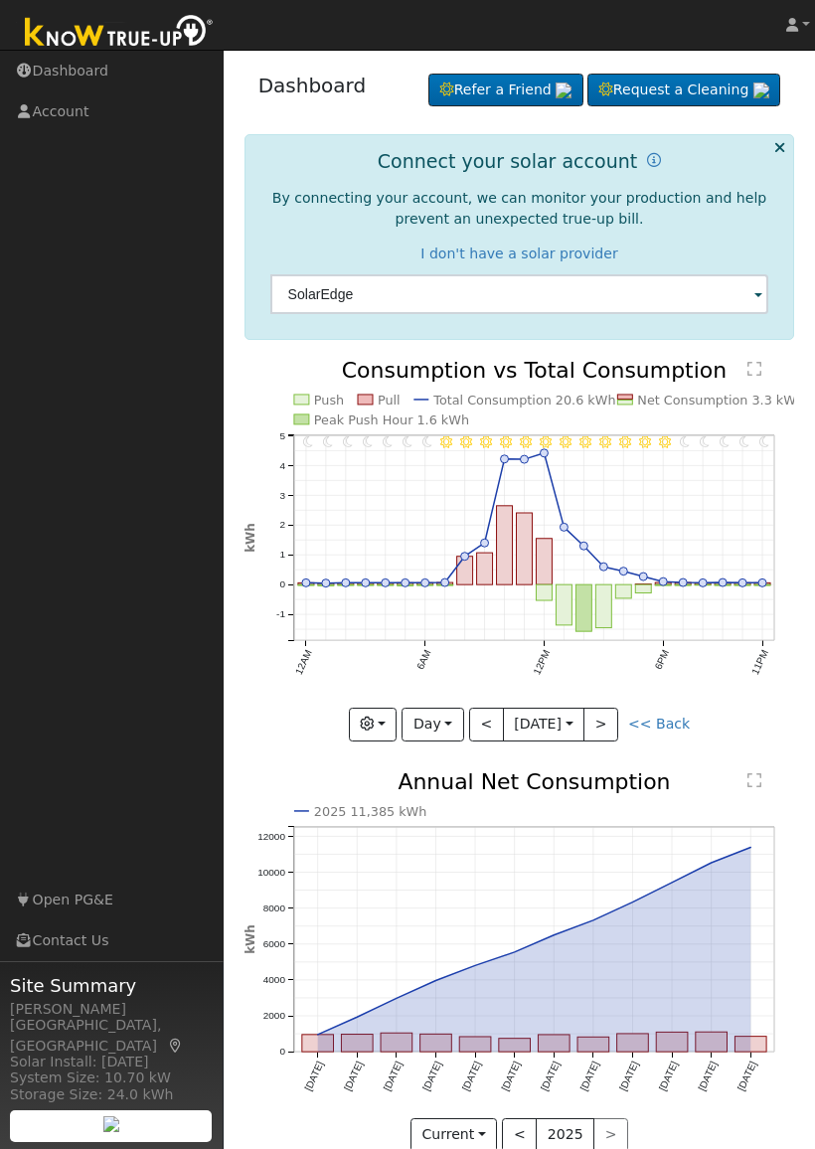
click at [560, 654] on body "[PERSON_NAME] [PERSON_NAME] Profile Help Center Terms Of Service See What's New…" at bounding box center [407, 606] width 815 height 1112
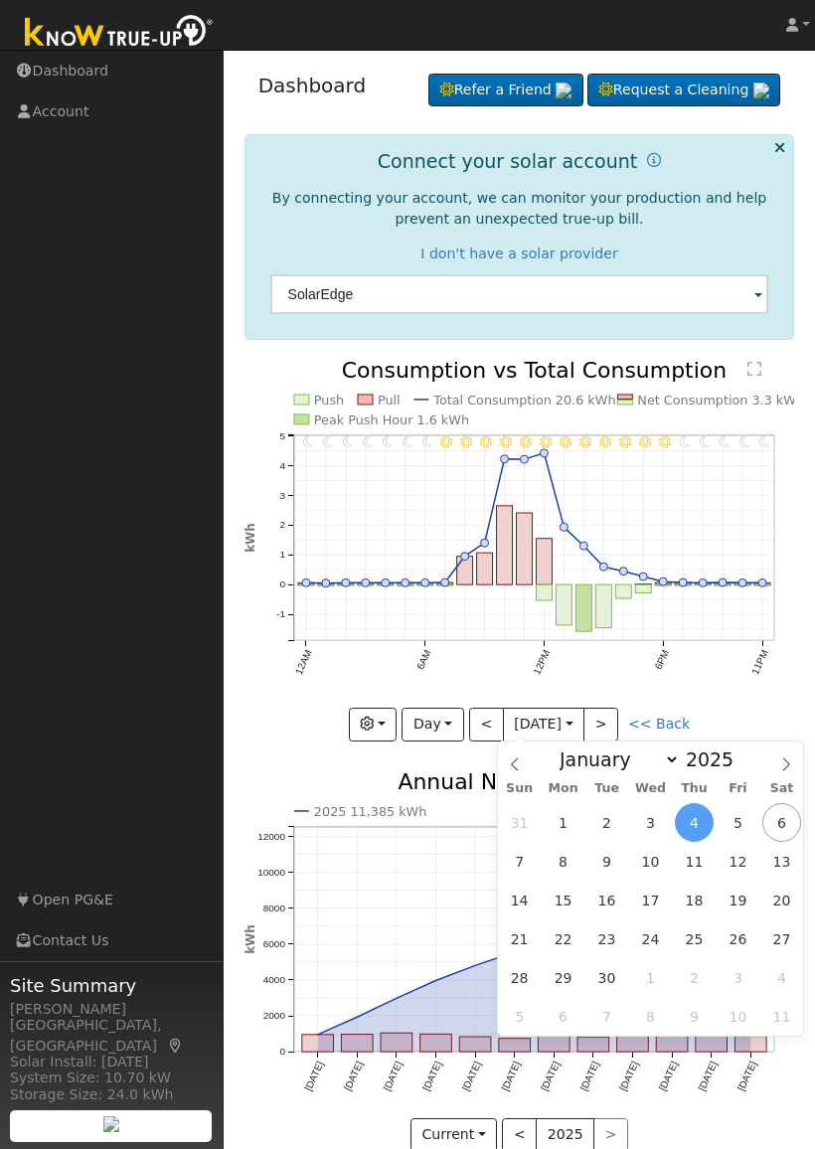
click at [517, 654] on span at bounding box center [515, 758] width 34 height 34
select select "7"
click at [635, 654] on span "27" at bounding box center [650, 977] width 39 height 39
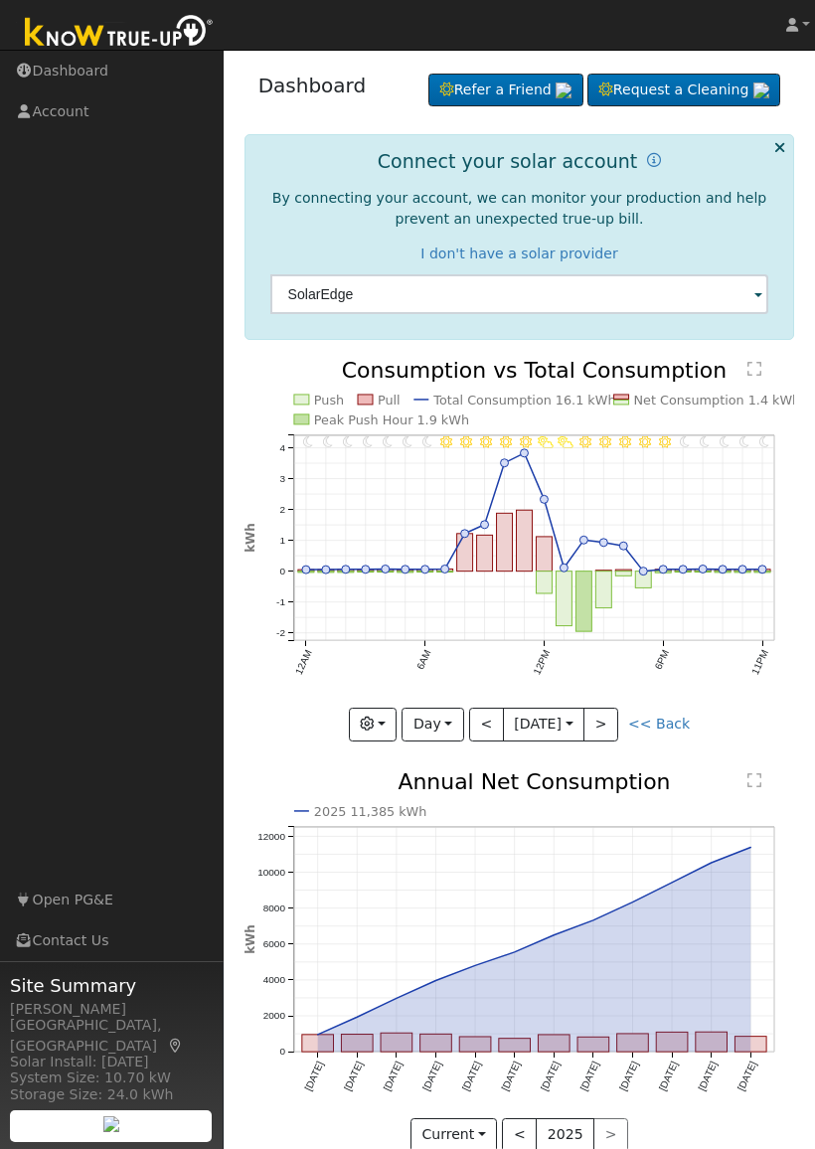
click at [489, 654] on button "<" at bounding box center [486, 725] width 35 height 34
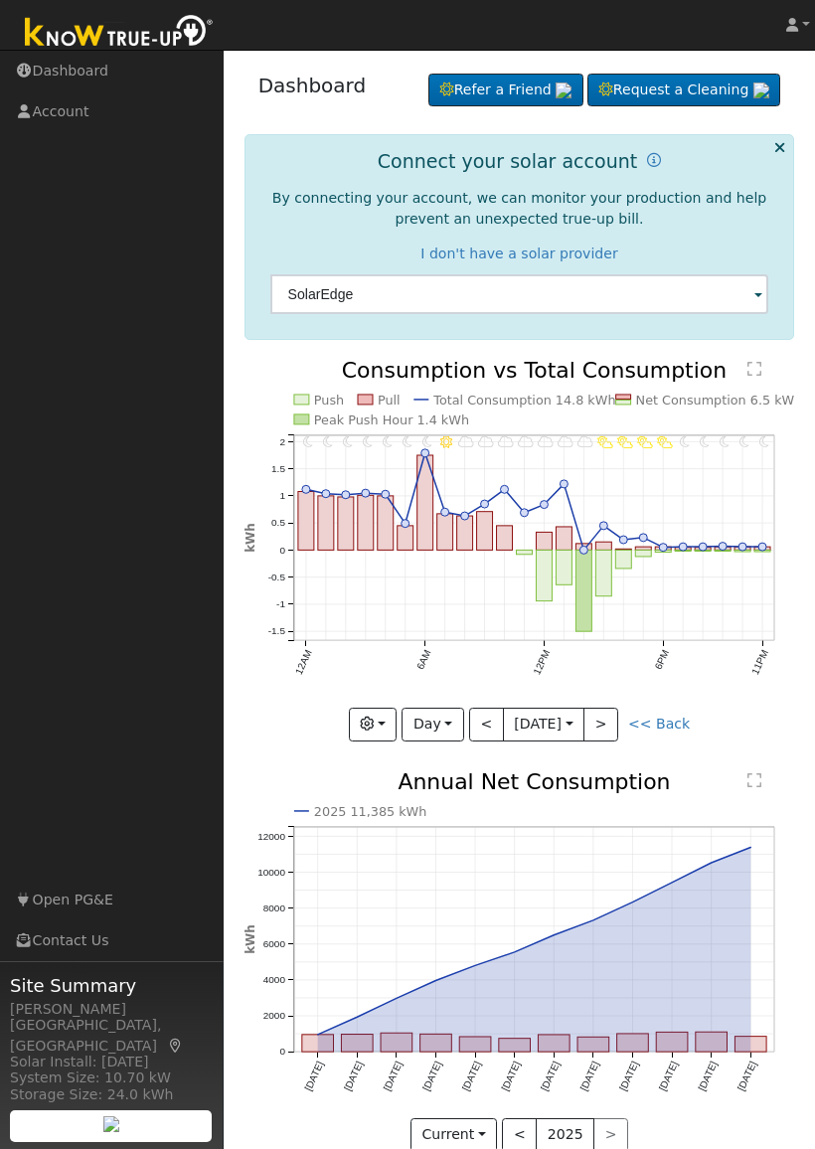
click at [618, 654] on button ">" at bounding box center [600, 725] width 35 height 34
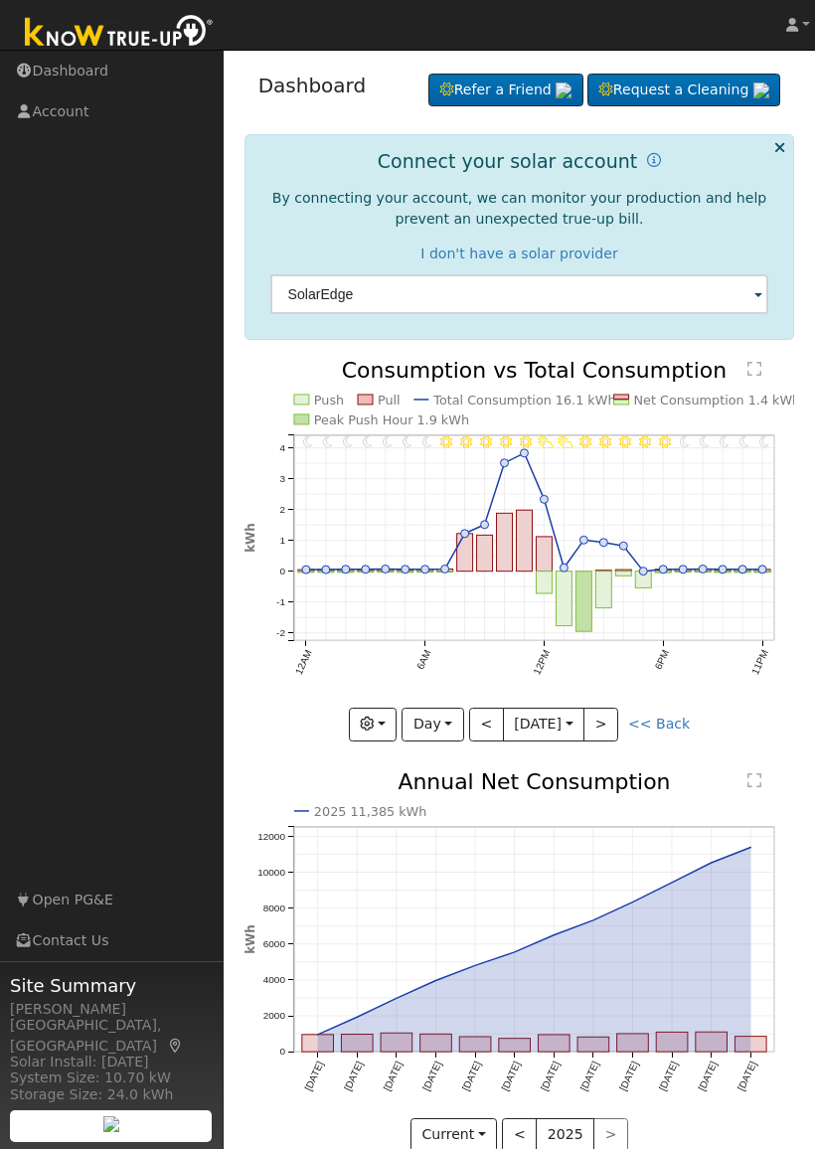
click at [618, 654] on button ">" at bounding box center [600, 725] width 35 height 34
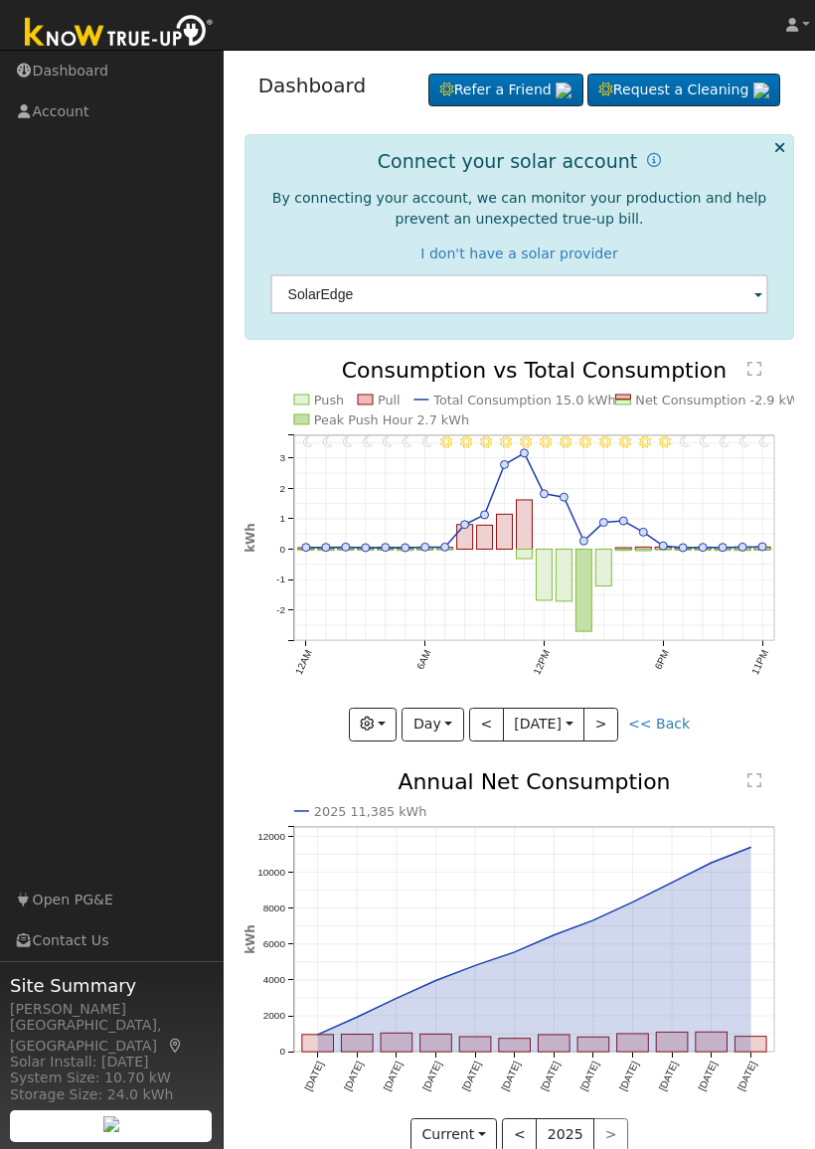
click at [618, 654] on button ">" at bounding box center [600, 725] width 35 height 34
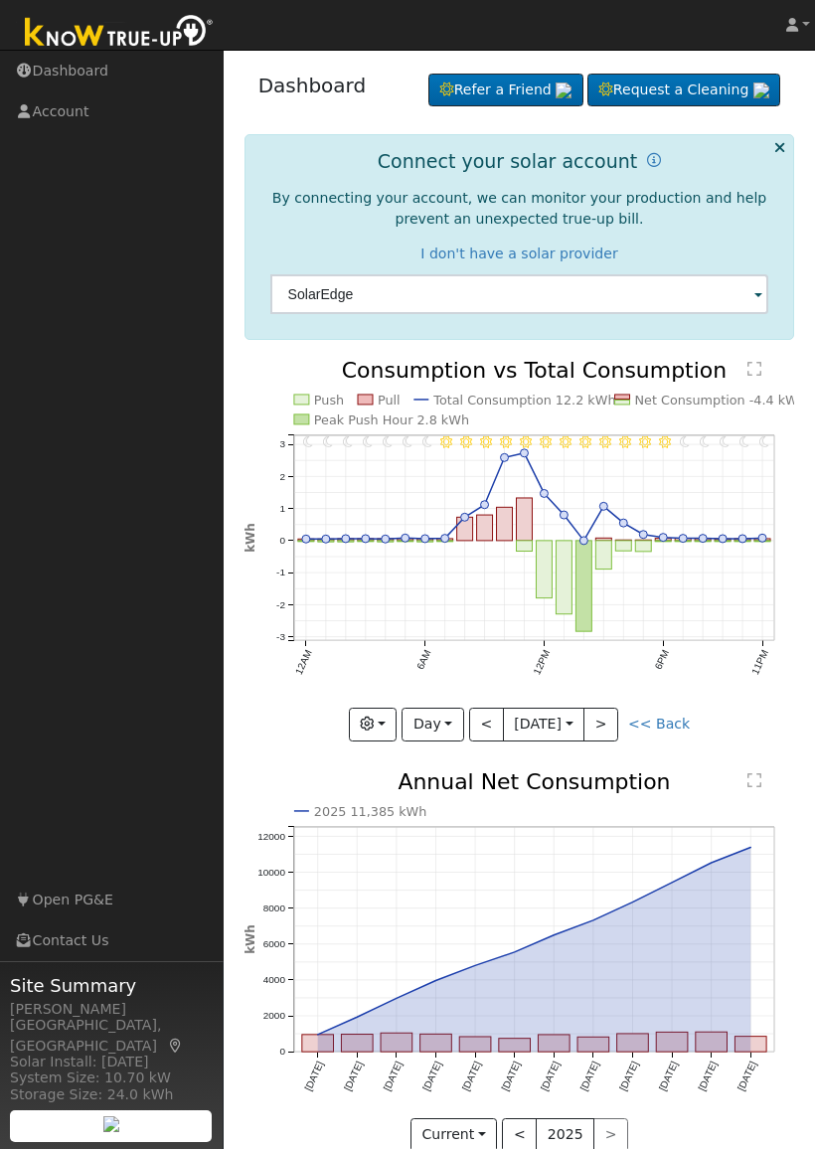
click at [618, 654] on button ">" at bounding box center [600, 725] width 35 height 34
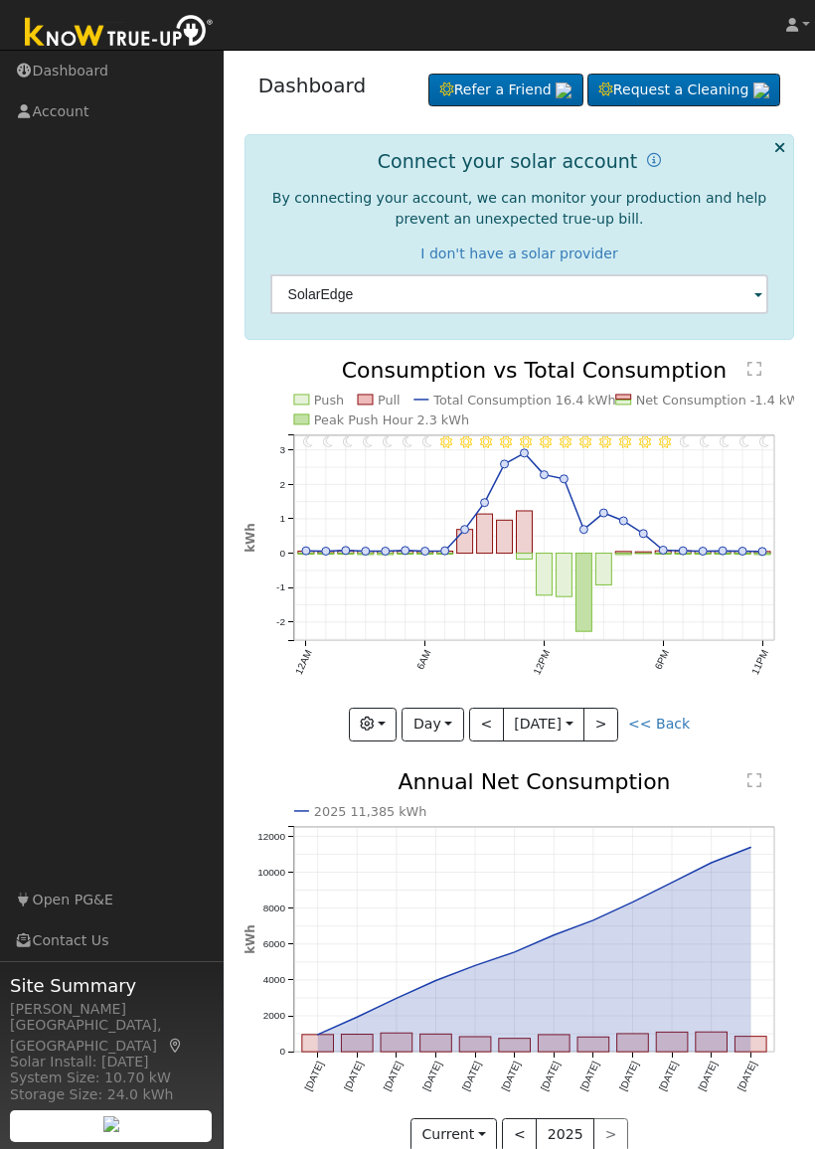
click at [618, 654] on button ">" at bounding box center [600, 725] width 35 height 34
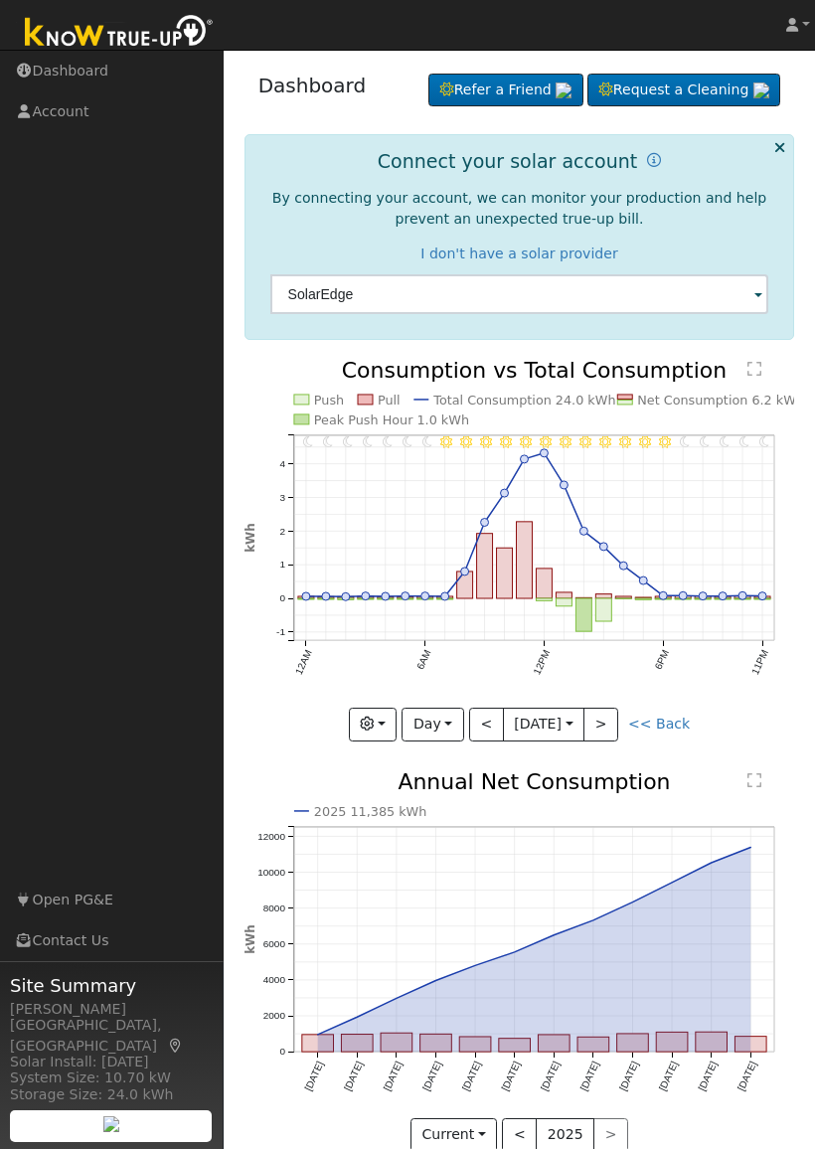
click at [636, 654] on icon "11PM - Clear 10PM - Clear 9PM - Clear 8PM - Clear 7PM - Clear 6PM - Clear 5PM -…" at bounding box center [519, 549] width 551 height 379
click at [618, 654] on button ">" at bounding box center [600, 725] width 35 height 34
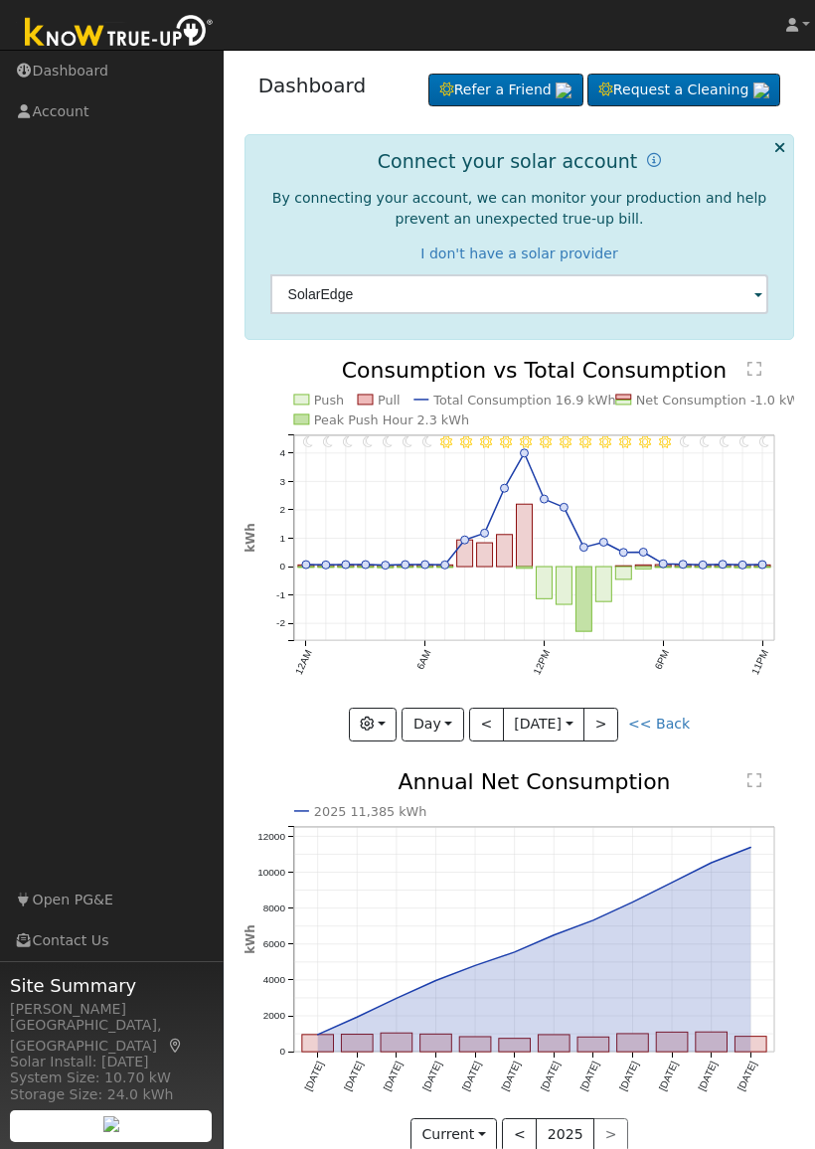
click at [618, 654] on button ">" at bounding box center [600, 725] width 35 height 34
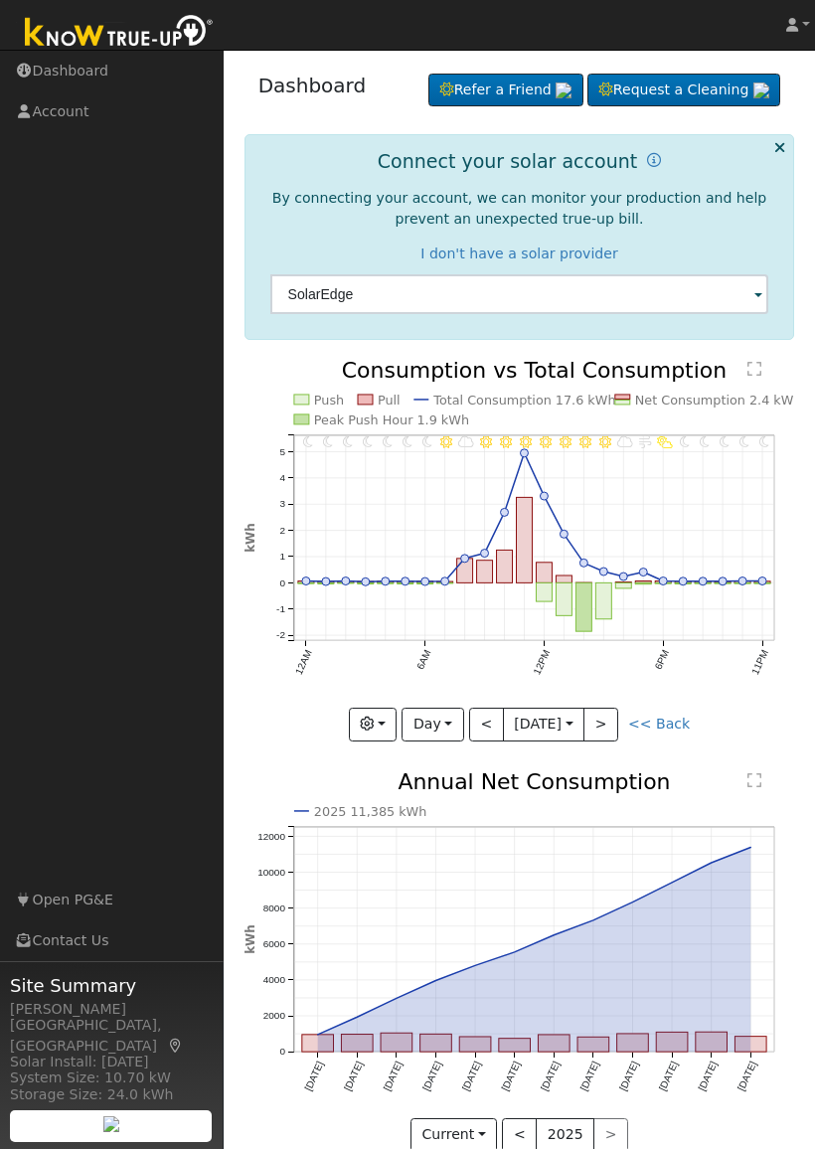
click at [618, 654] on button ">" at bounding box center [600, 725] width 35 height 34
type input "[DATE]"
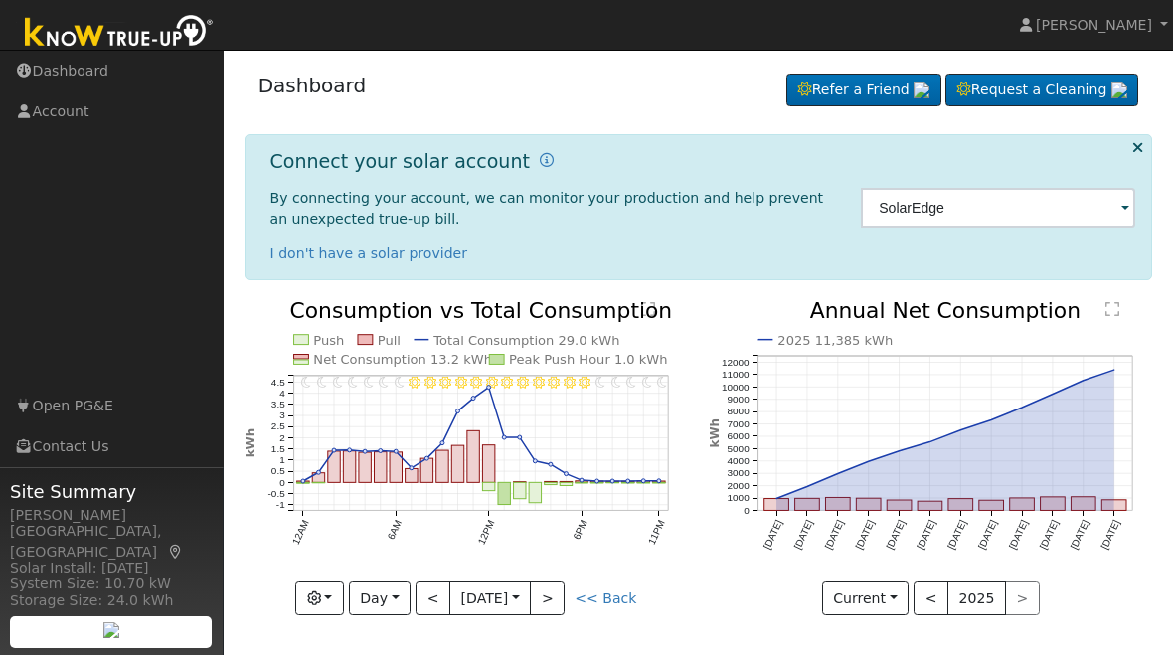
click at [337, 602] on button "button" at bounding box center [319, 598] width 49 height 34
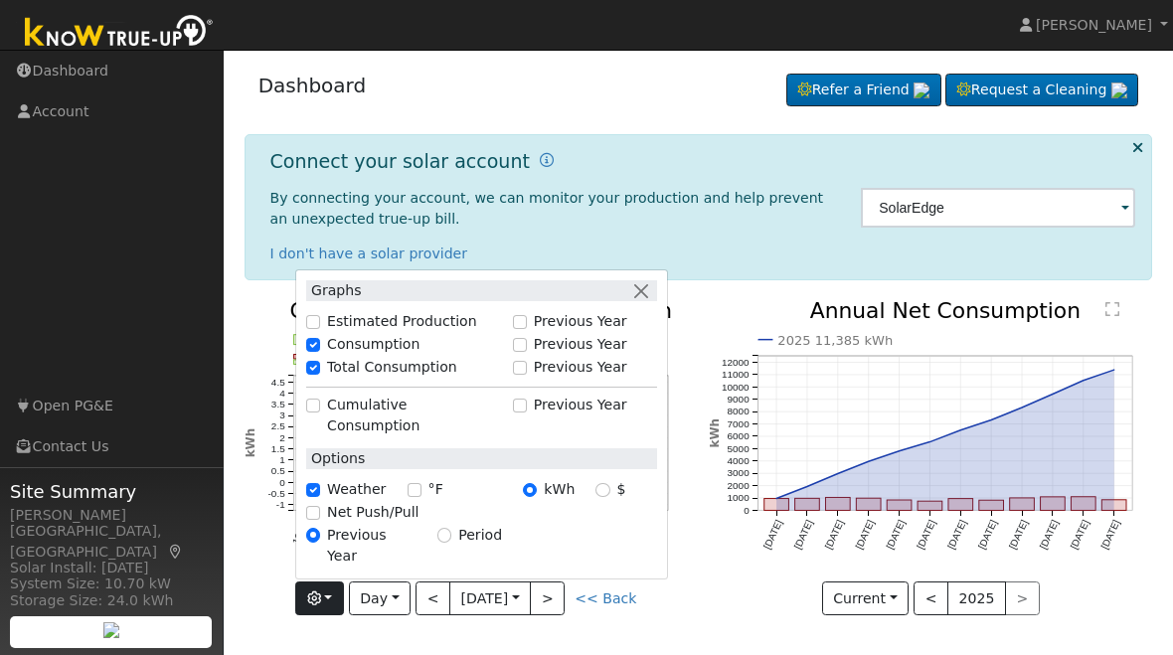
click at [313, 375] on input "Total Consumption" at bounding box center [313, 368] width 14 height 14
checkbox input "false"
click at [728, 642] on div "2025 11,385 kWh [DATE] Oct '[DATE] Dec '[DATE] Feb '[DATE] Apr '[DATE] Jun '[DA…" at bounding box center [931, 472] width 465 height 345
